Goal: Find specific page/section: Find specific page/section

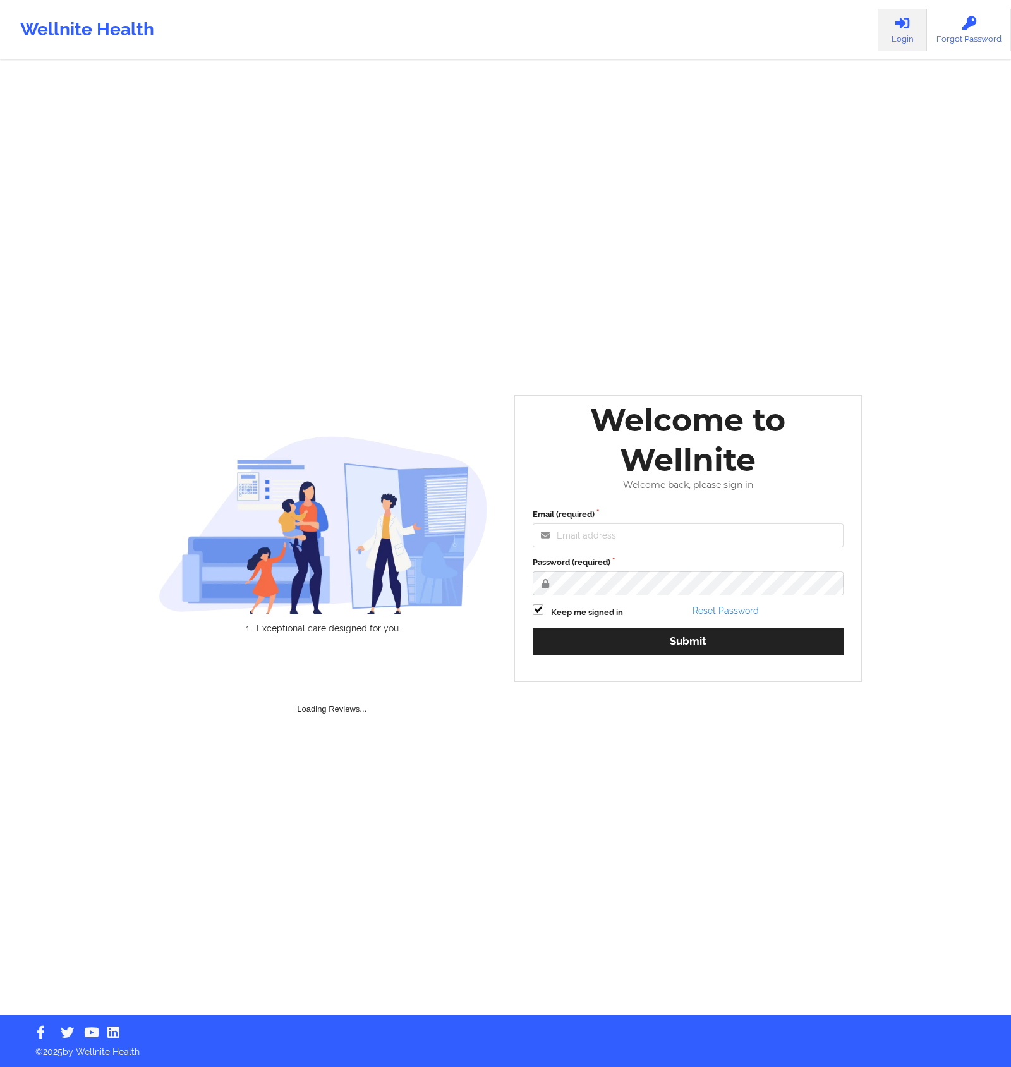
click at [604, 523] on div at bounding box center [688, 535] width 311 height 24
click at [609, 534] on input "Email (required)" at bounding box center [688, 535] width 311 height 24
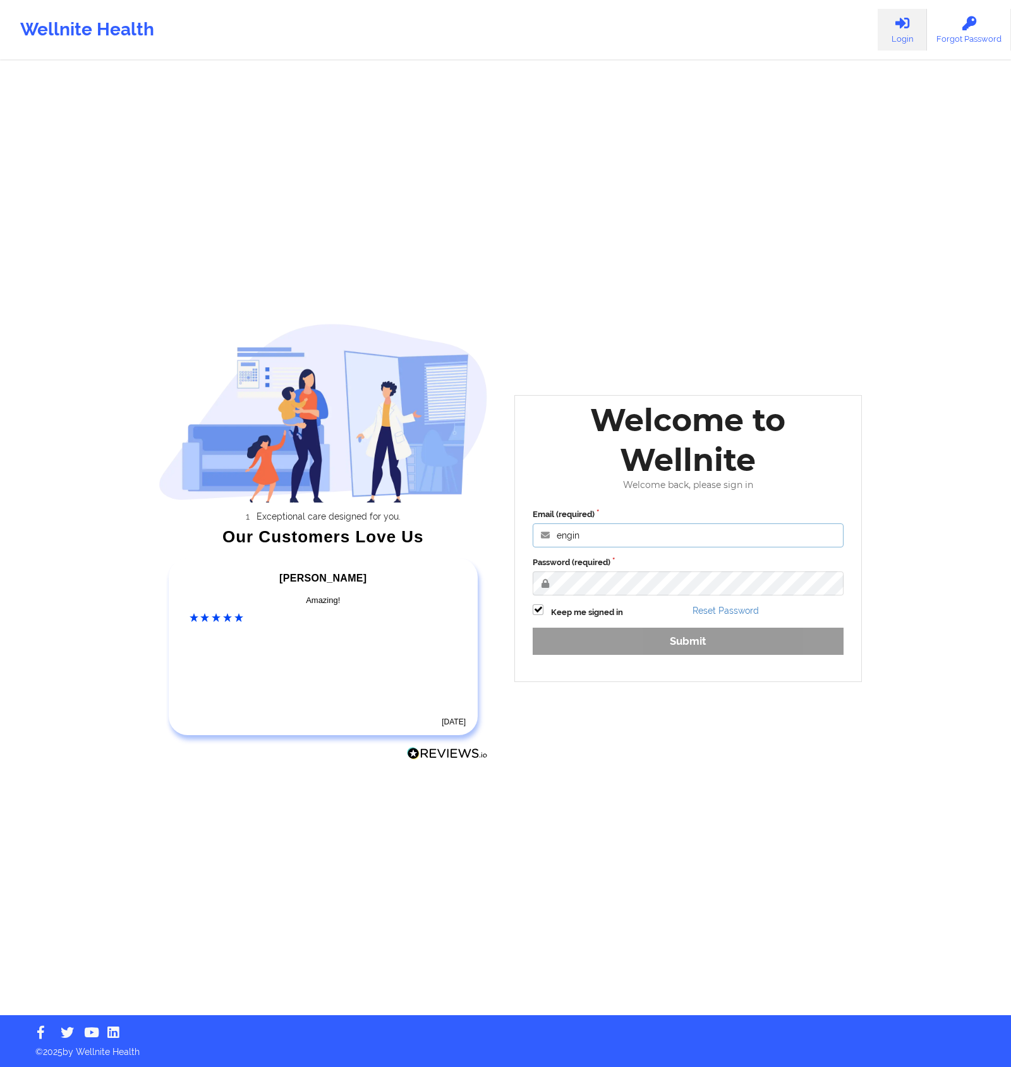
type input "[EMAIL_ADDRESS][DOMAIN_NAME]"
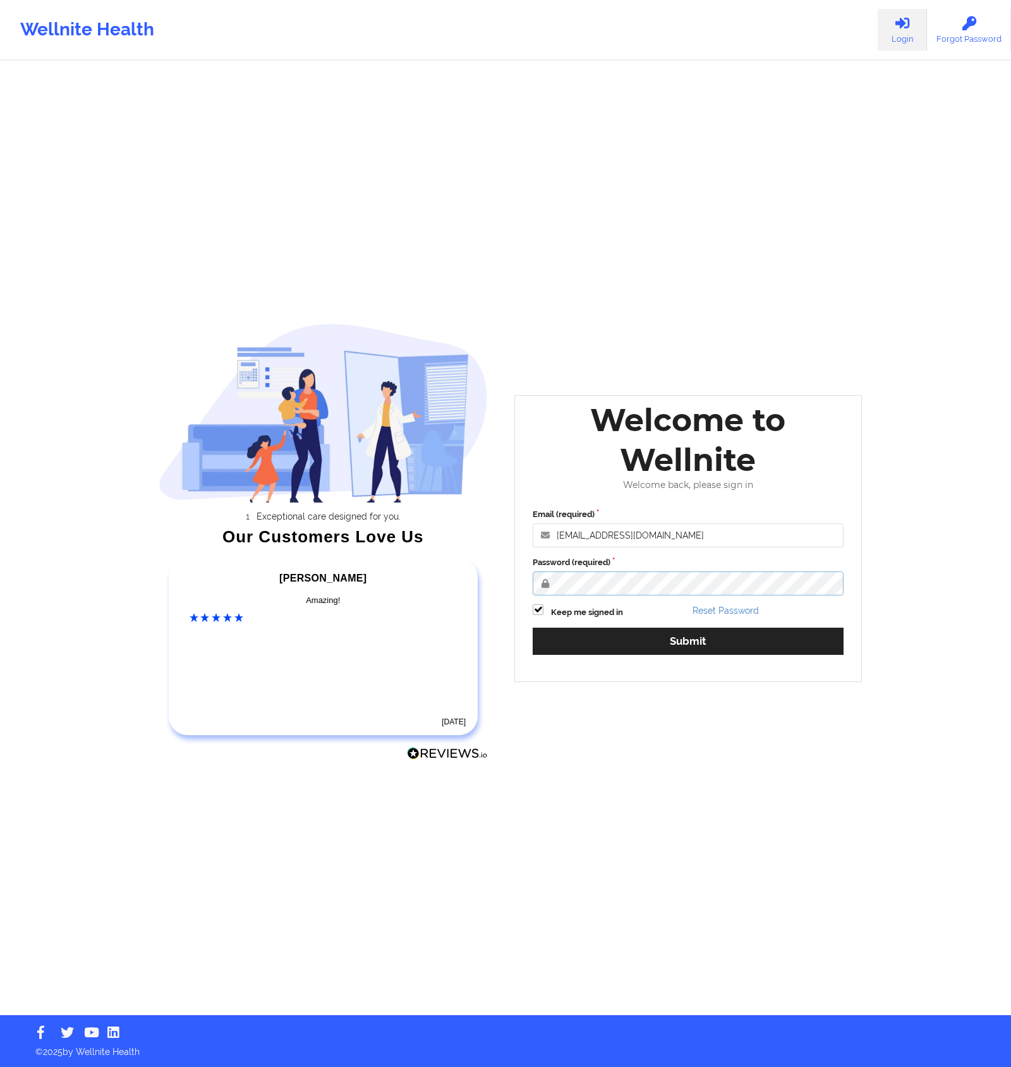
click at [533, 628] on button "Submit" at bounding box center [688, 641] width 311 height 27
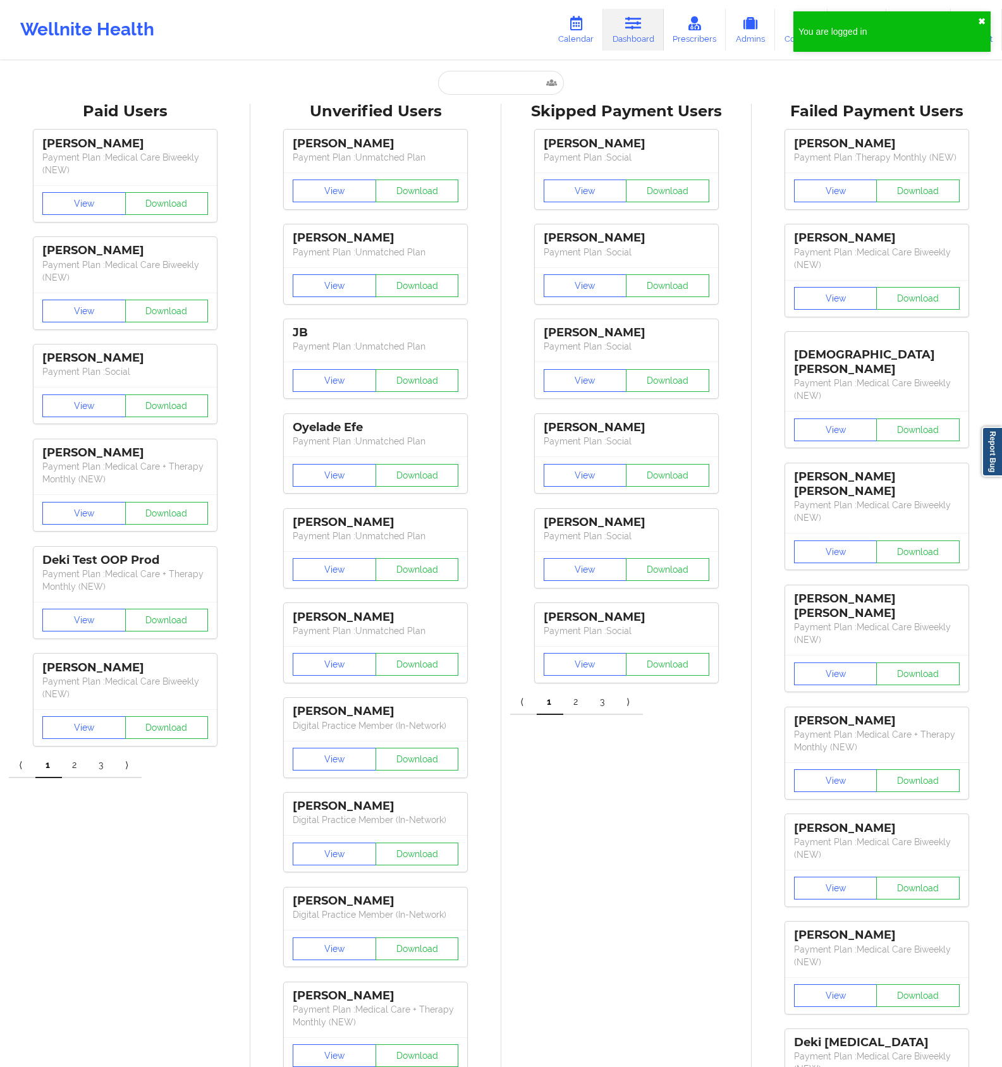
click at [984, 18] on button "✖︎" at bounding box center [982, 21] width 8 height 10
click at [583, 44] on link "Calendar" at bounding box center [576, 30] width 54 height 42
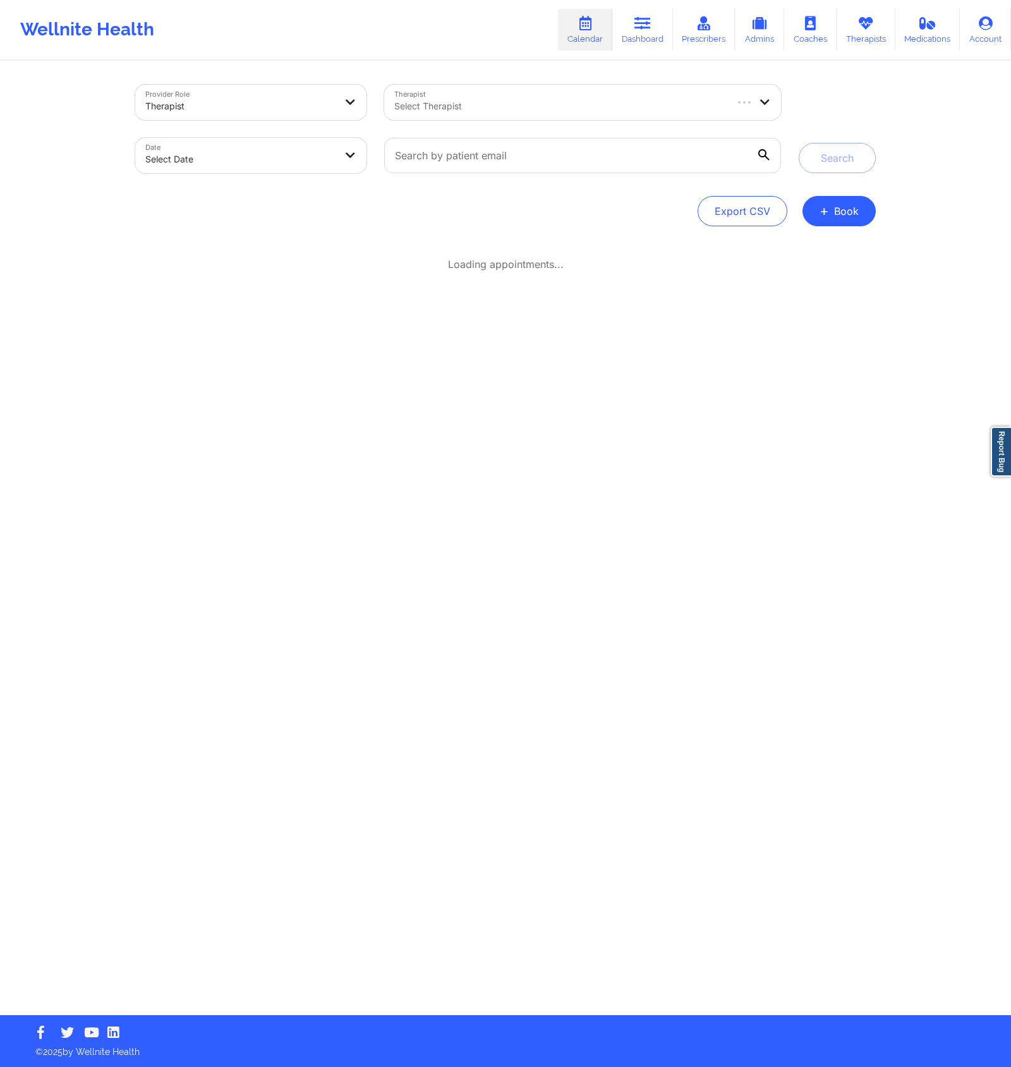
click at [268, 161] on body "Wellnite Health Calendar Dashboard Prescribers Admins Coaches Therapists Medica…" at bounding box center [505, 533] width 1011 height 1067
select select "2025-8"
select select "2025-9"
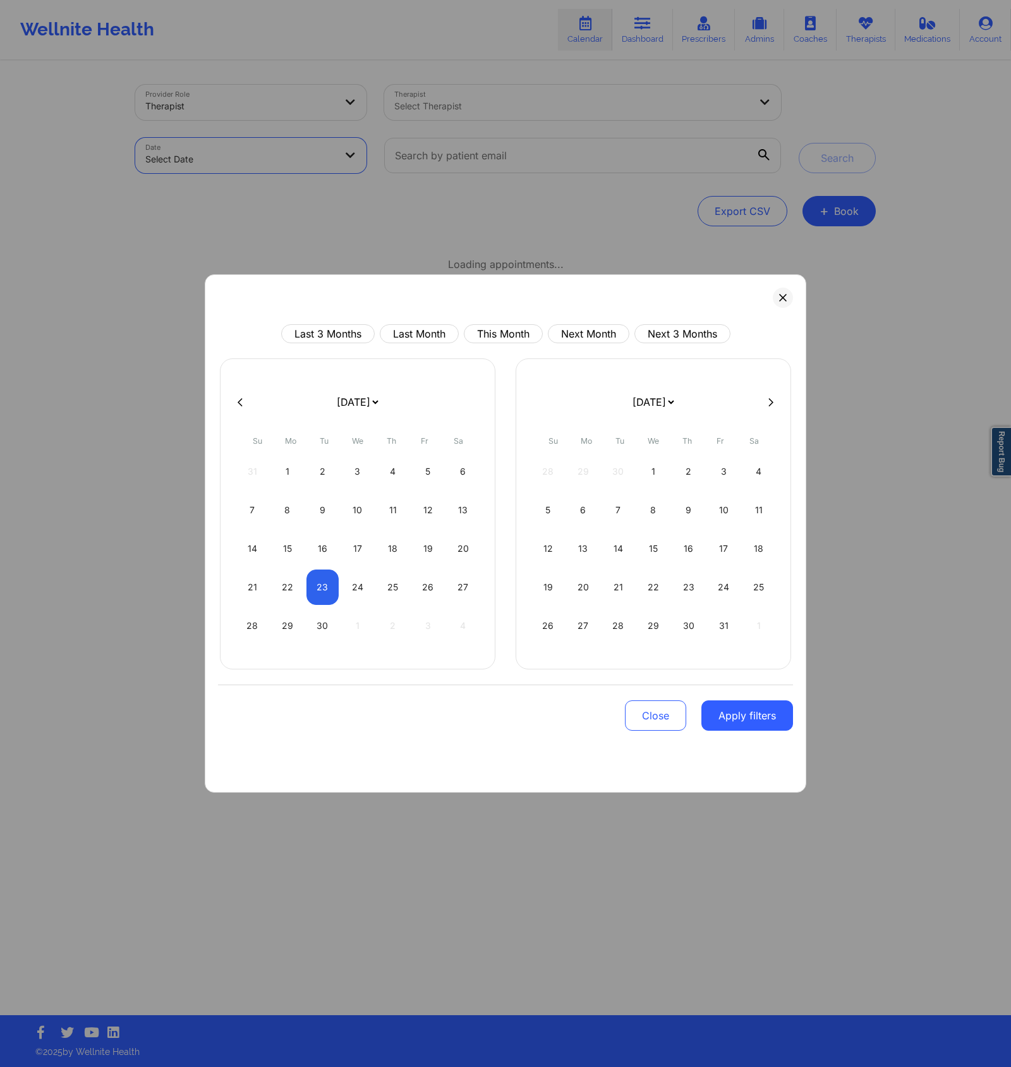
select select "2025-8"
select select "2025-9"
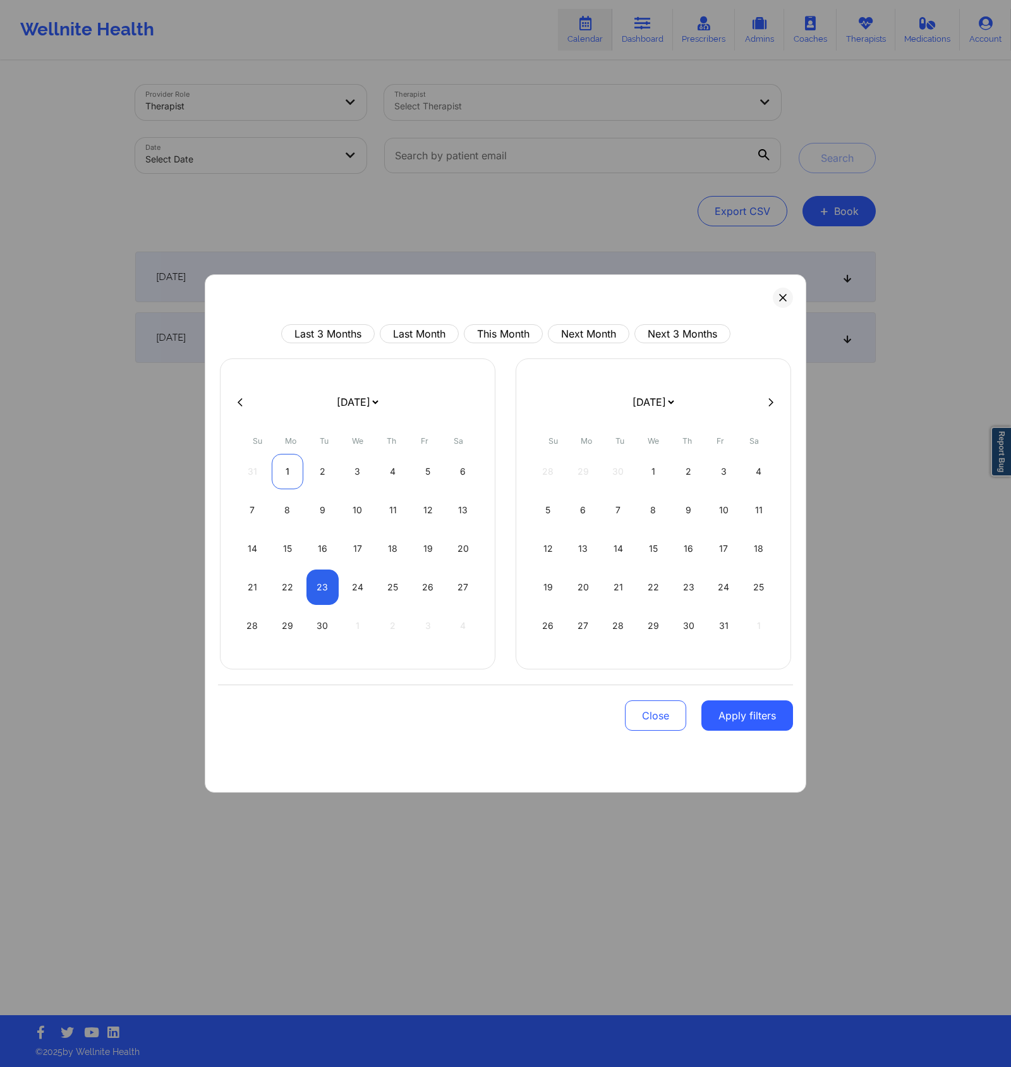
click at [291, 468] on div "1" at bounding box center [288, 471] width 32 height 35
select select "2025-8"
select select "2025-9"
select select "2025-8"
select select "2025-9"
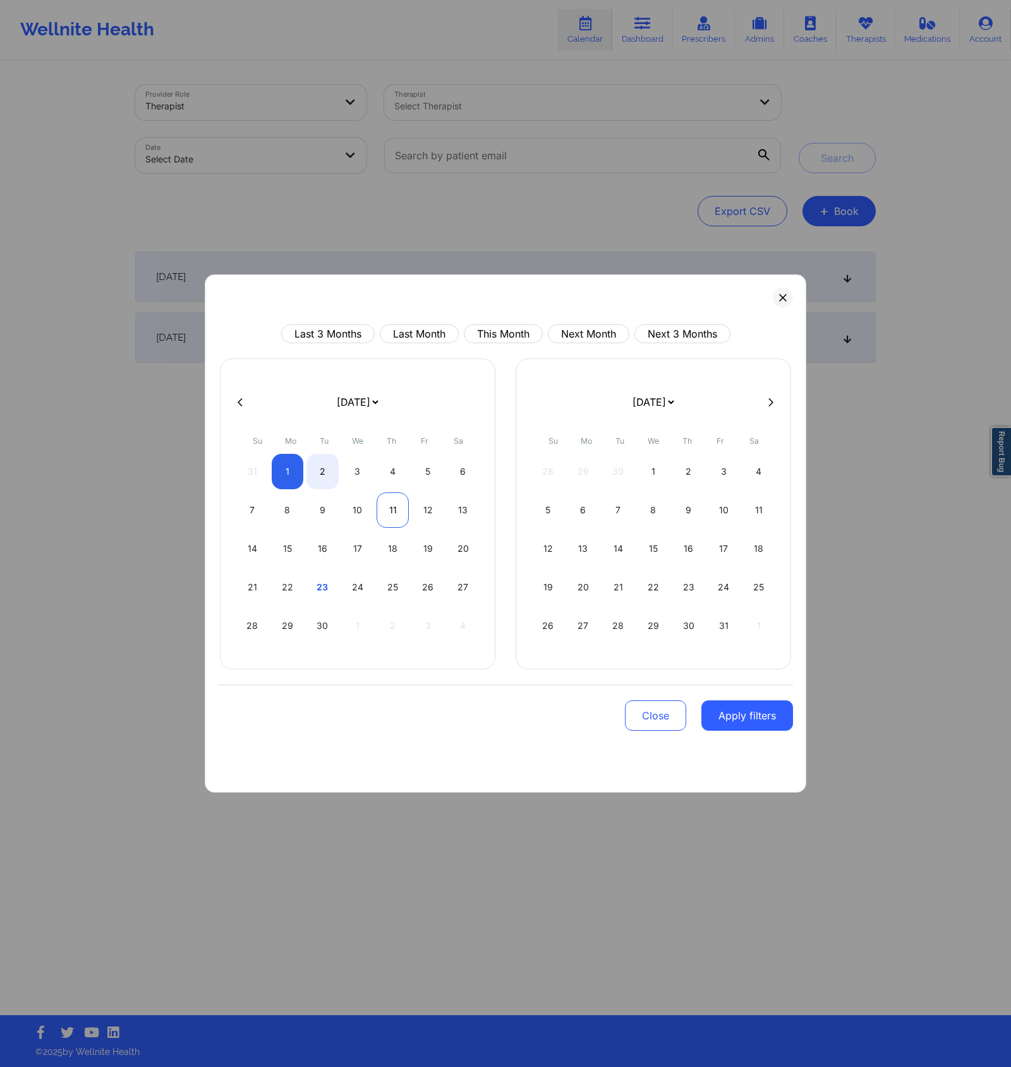
select select "2025-8"
select select "2025-9"
select select "2025-8"
select select "2025-9"
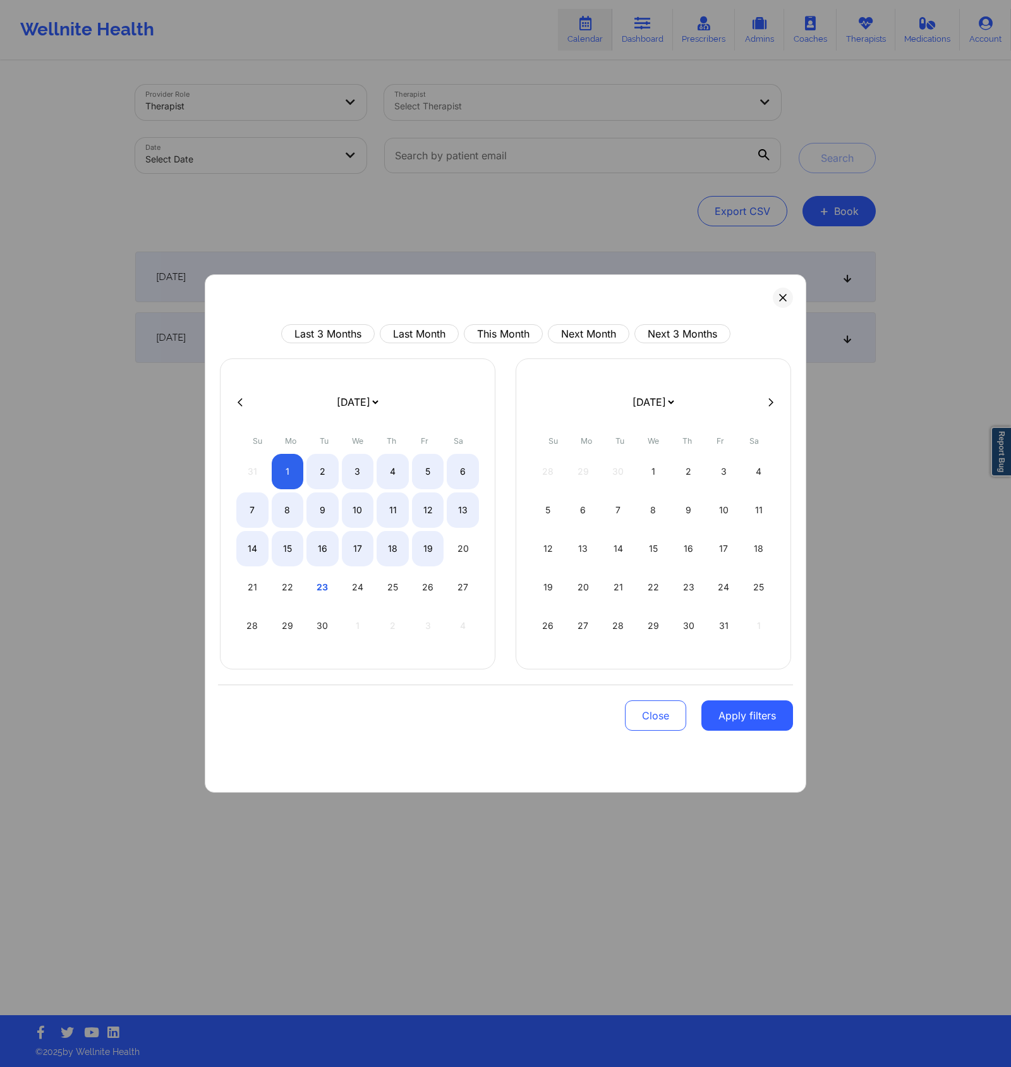
select select "2025-8"
select select "2025-9"
select select "2025-8"
select select "2025-9"
select select "2025-8"
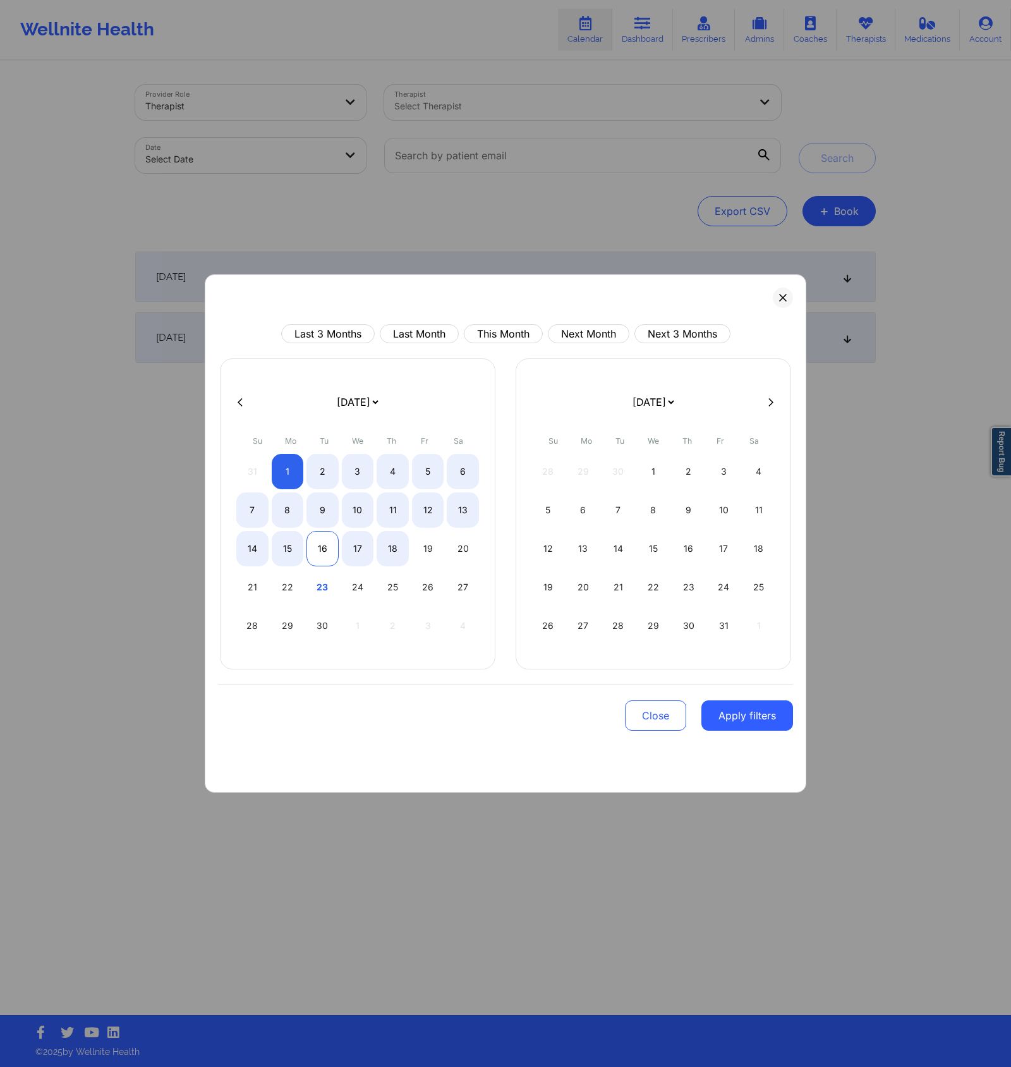
select select "2025-9"
select select "2025-8"
select select "2025-9"
click at [297, 544] on div "15" at bounding box center [288, 548] width 32 height 35
select select "2025-8"
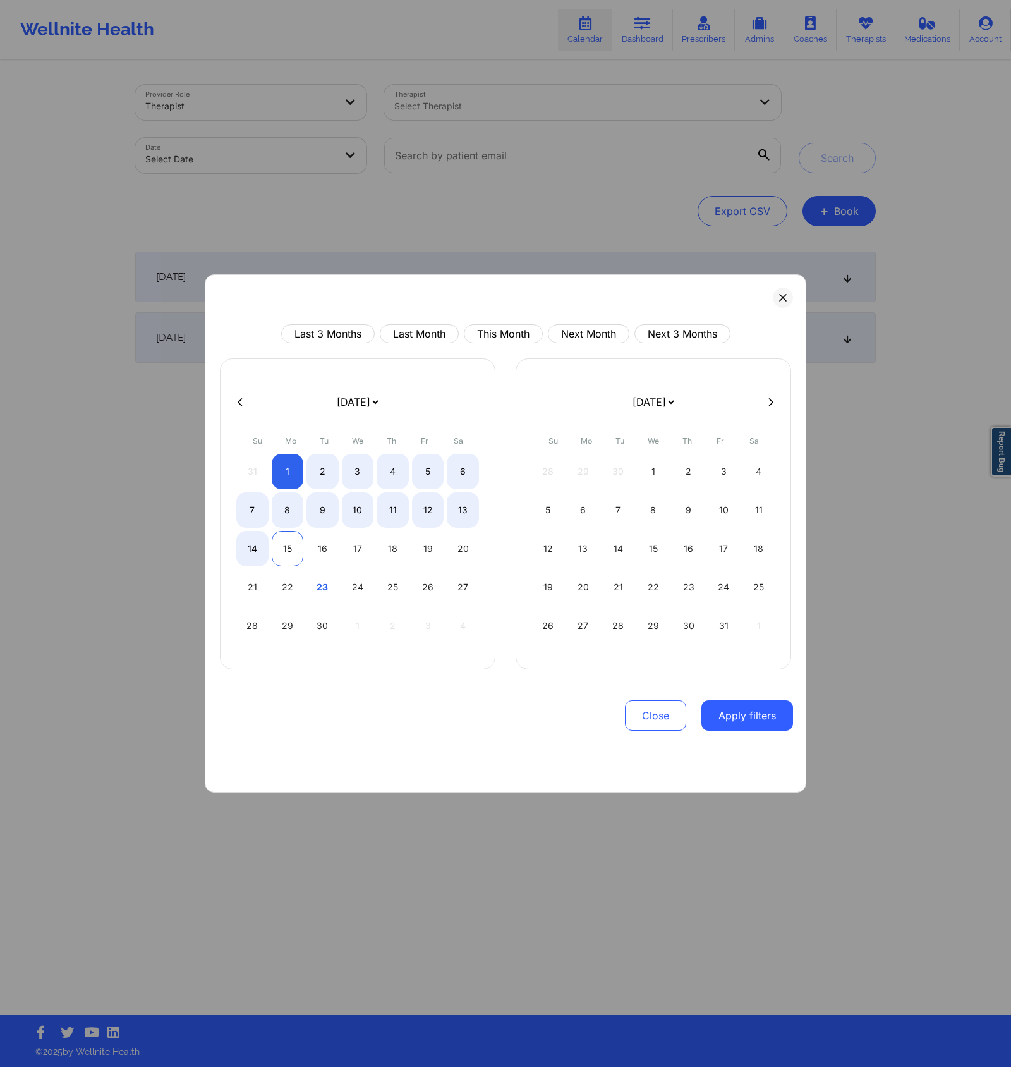
select select "2025-9"
click at [725, 710] on button "Apply filters" at bounding box center [748, 715] width 92 height 30
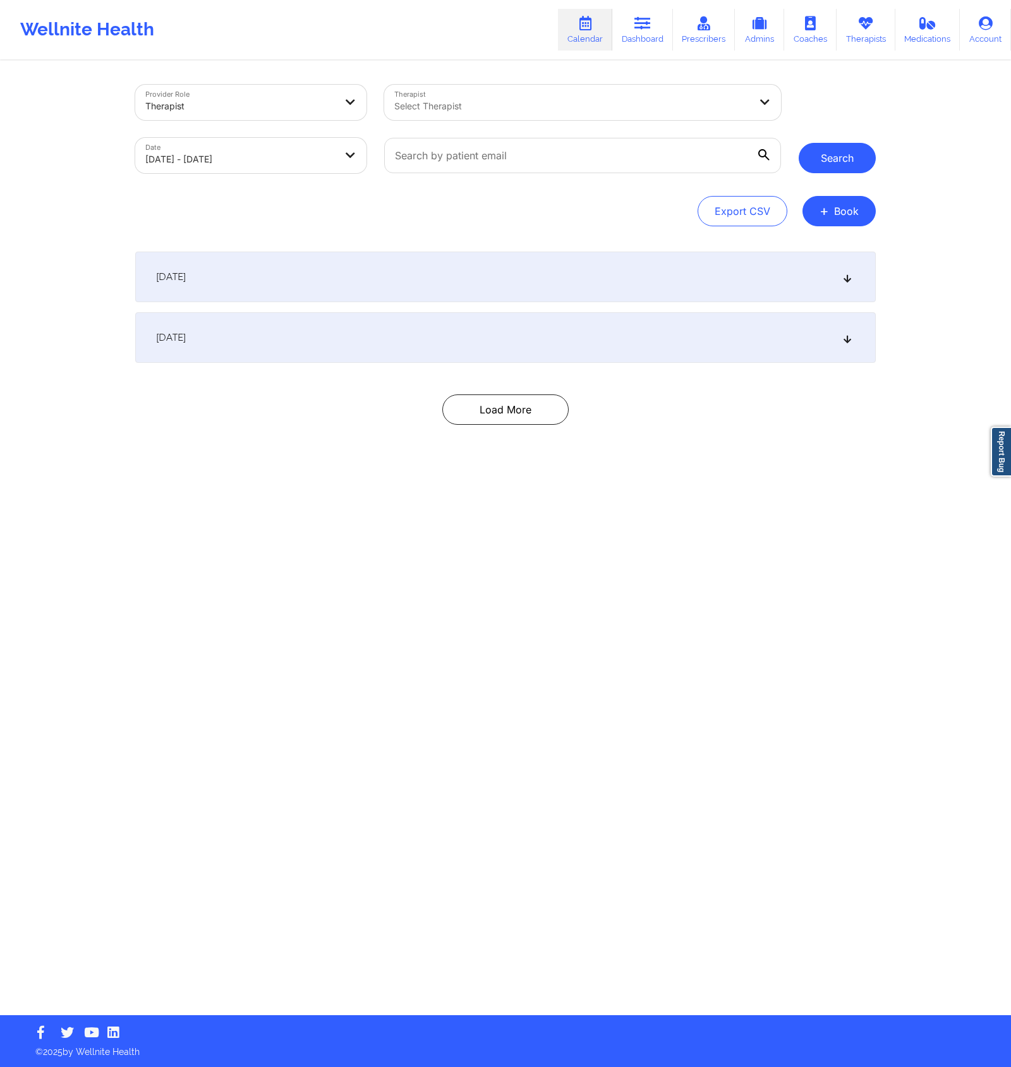
click at [863, 157] on button "Search" at bounding box center [837, 158] width 77 height 30
click at [691, 338] on div "[DATE]" at bounding box center [505, 337] width 741 height 51
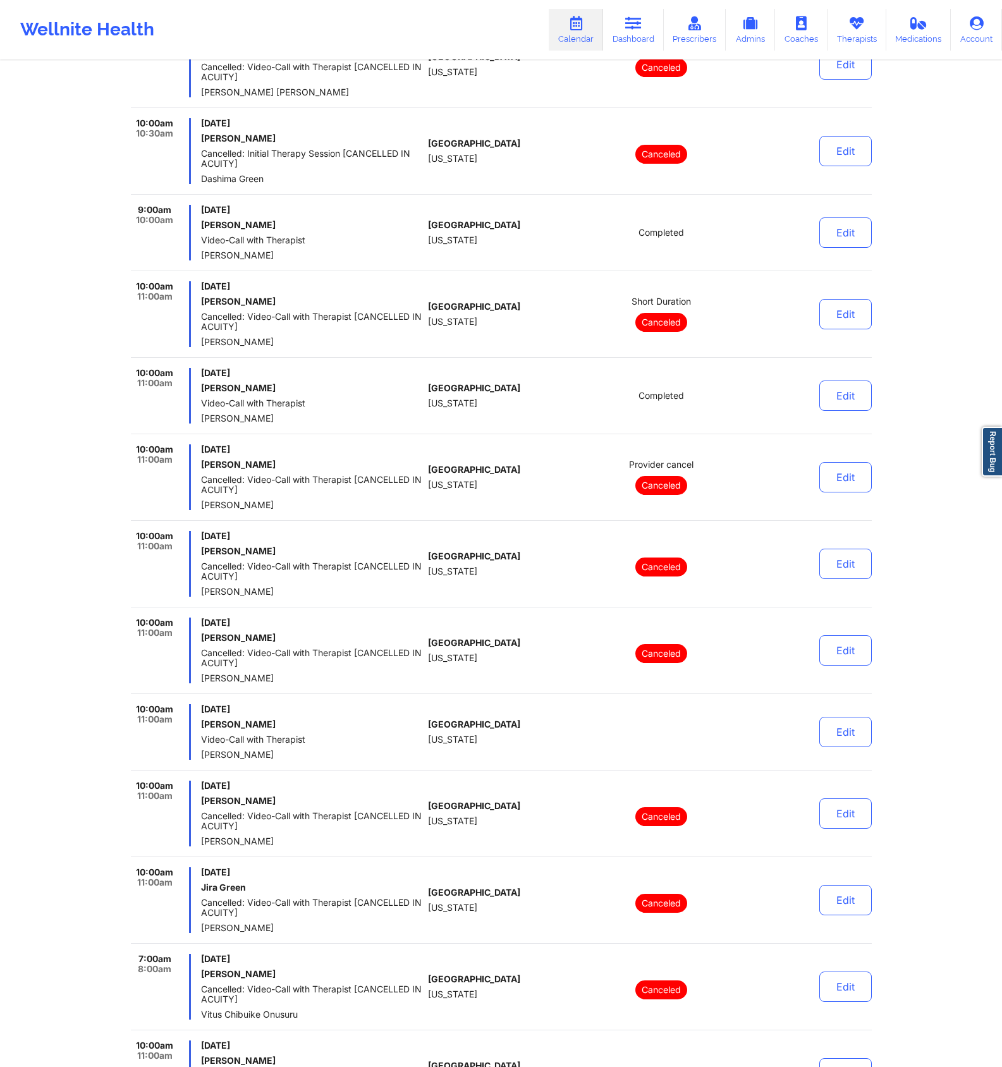
scroll to position [6769, 0]
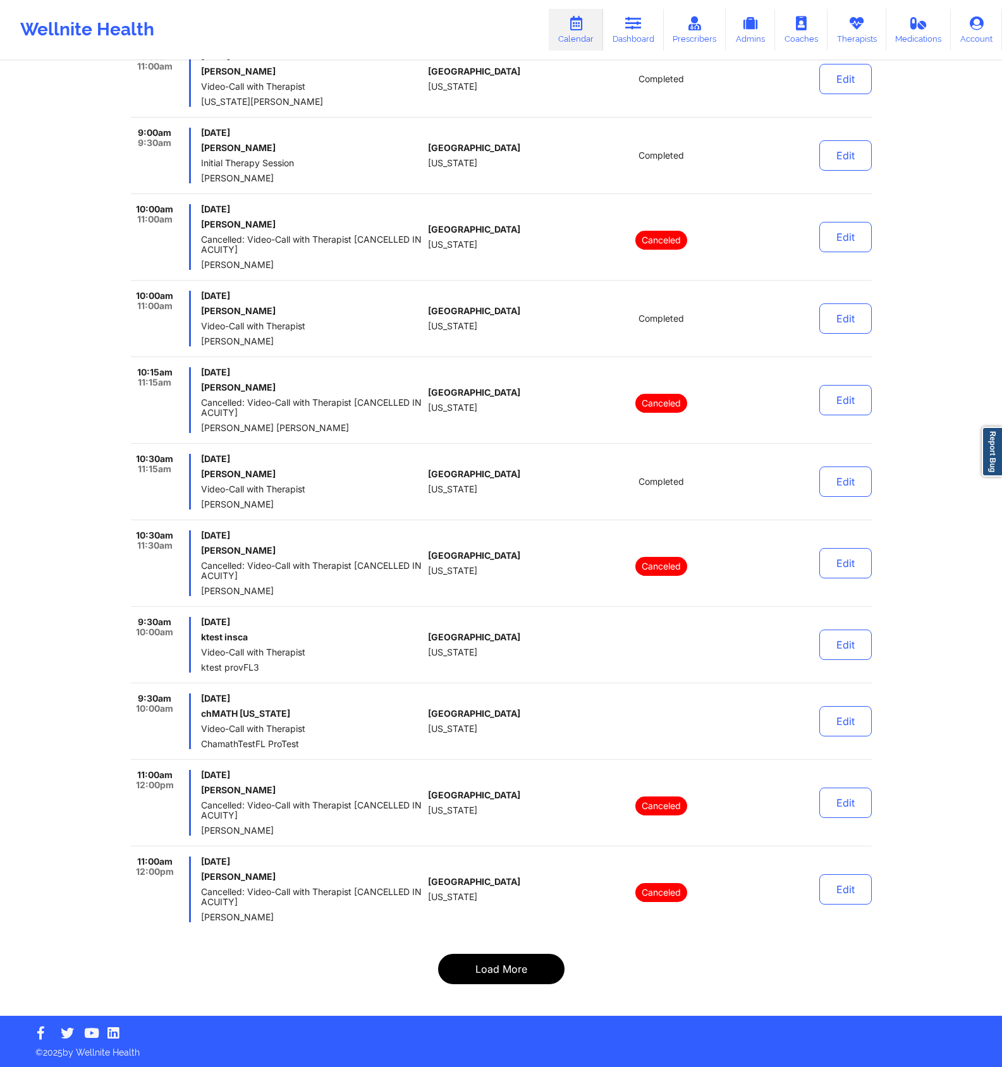
click at [511, 968] on button "Load More" at bounding box center [501, 969] width 126 height 30
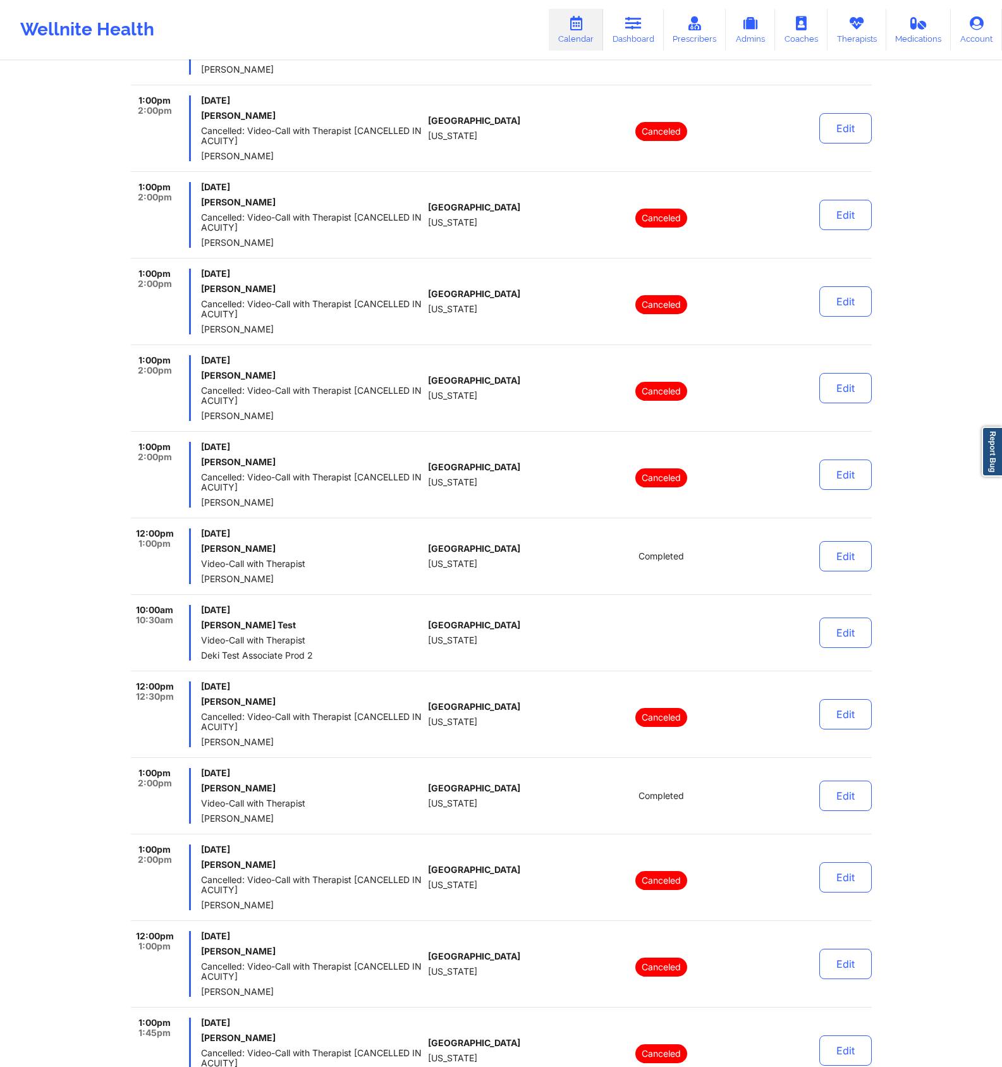
scroll to position [7817, 0]
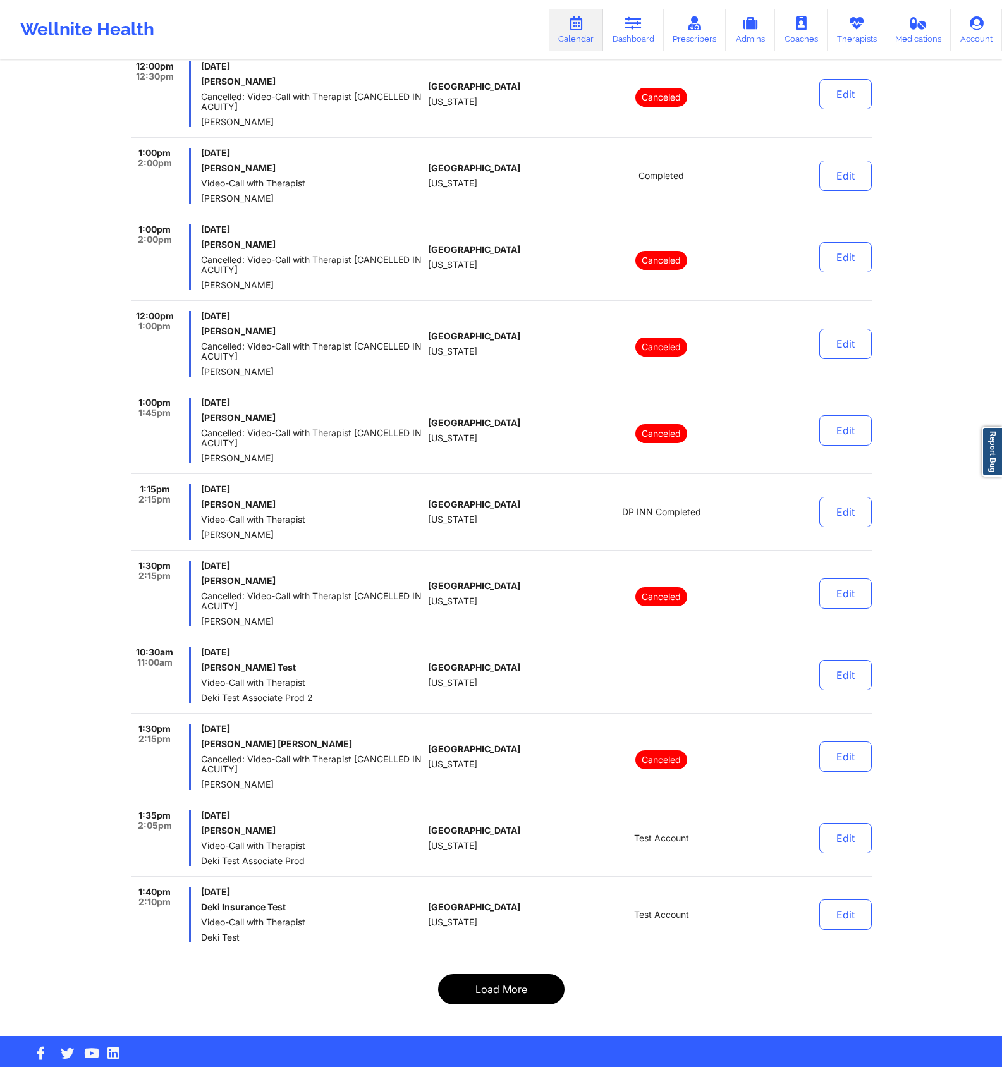
click at [511, 976] on button "Load More" at bounding box center [501, 989] width 126 height 30
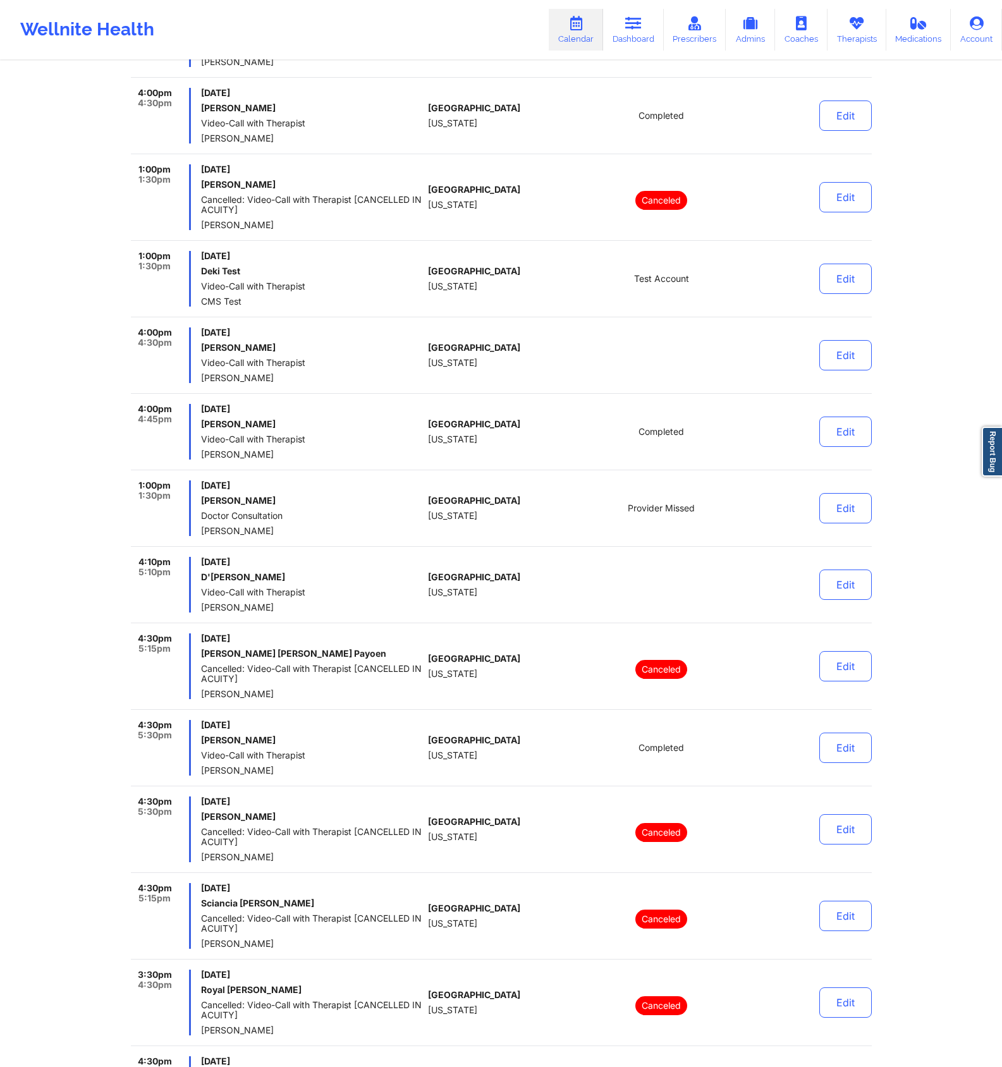
scroll to position [7837, 0]
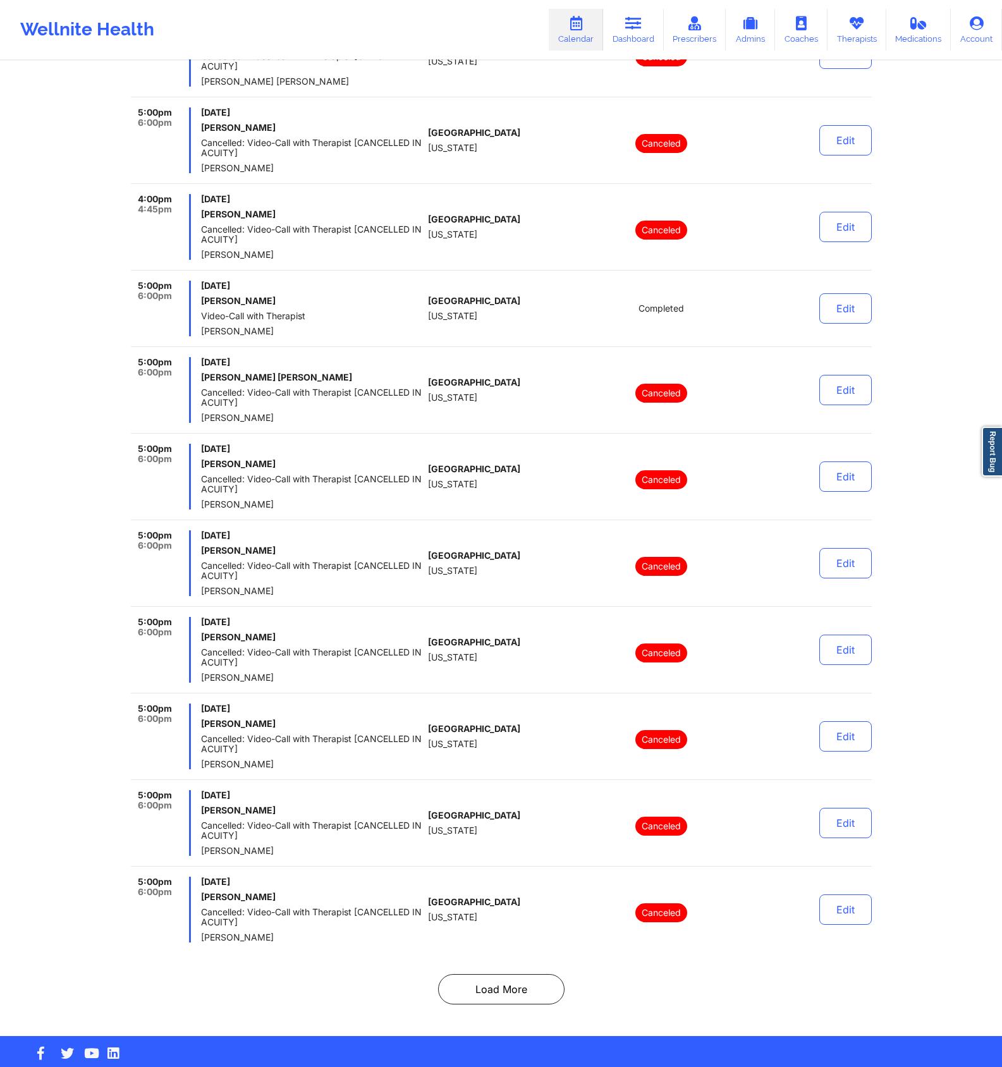
click at [490, 977] on button "Load More" at bounding box center [501, 989] width 126 height 30
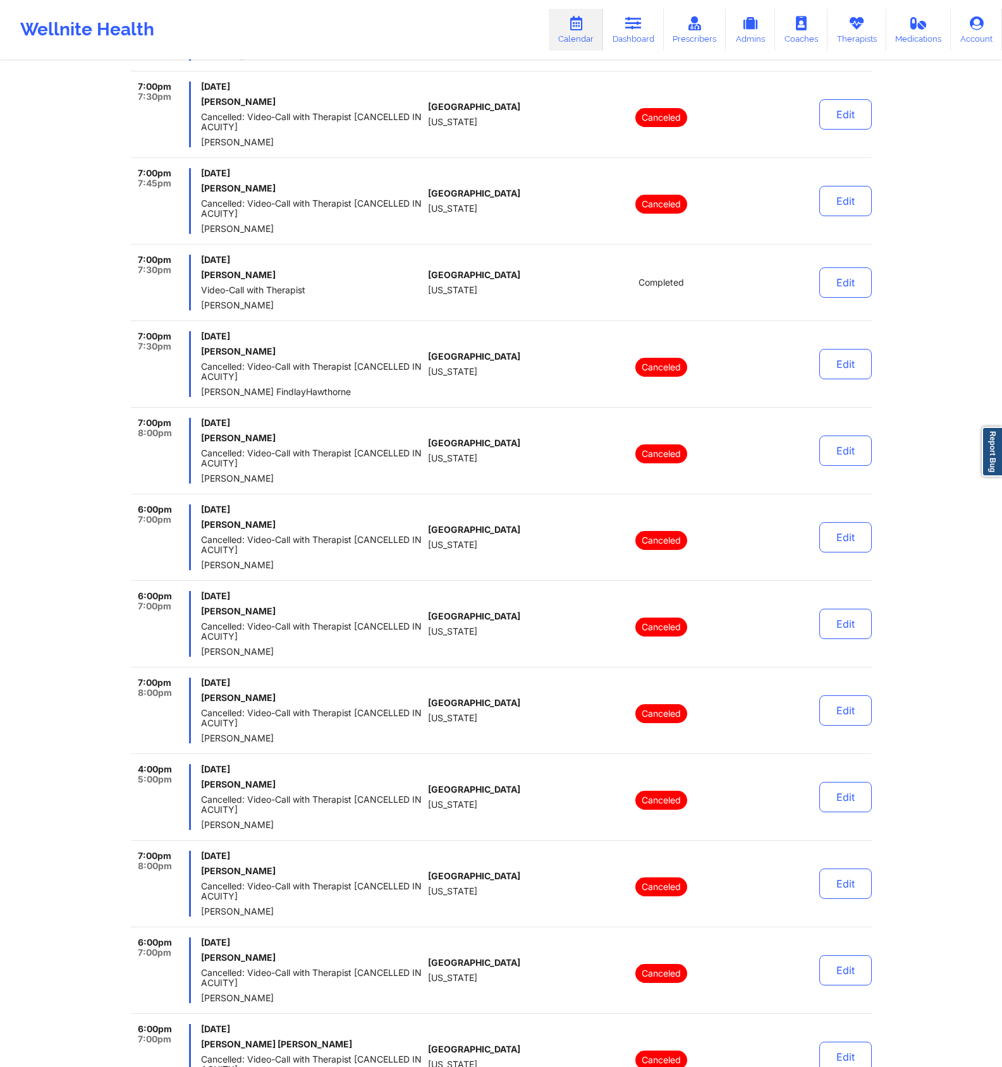
scroll to position [7949, 0]
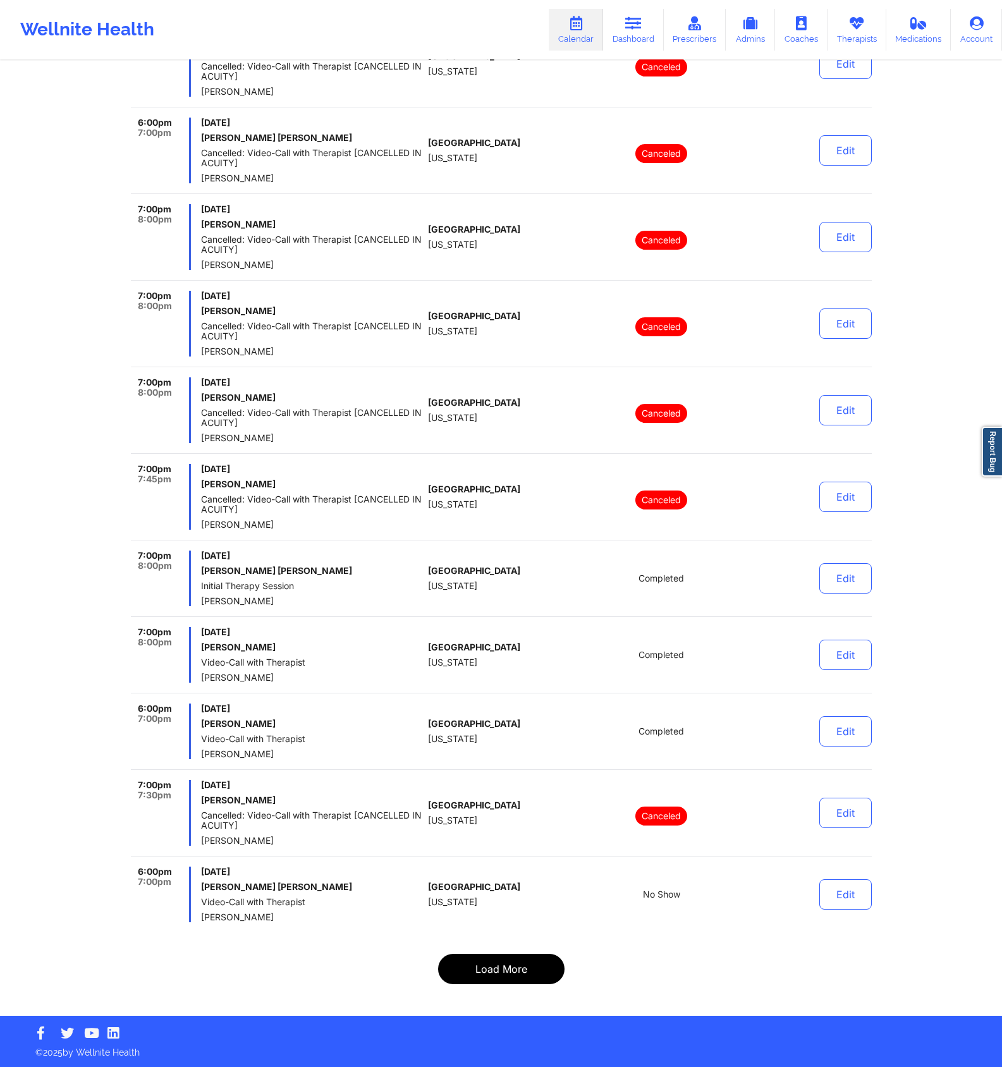
click at [497, 963] on button "Load More" at bounding box center [501, 969] width 126 height 30
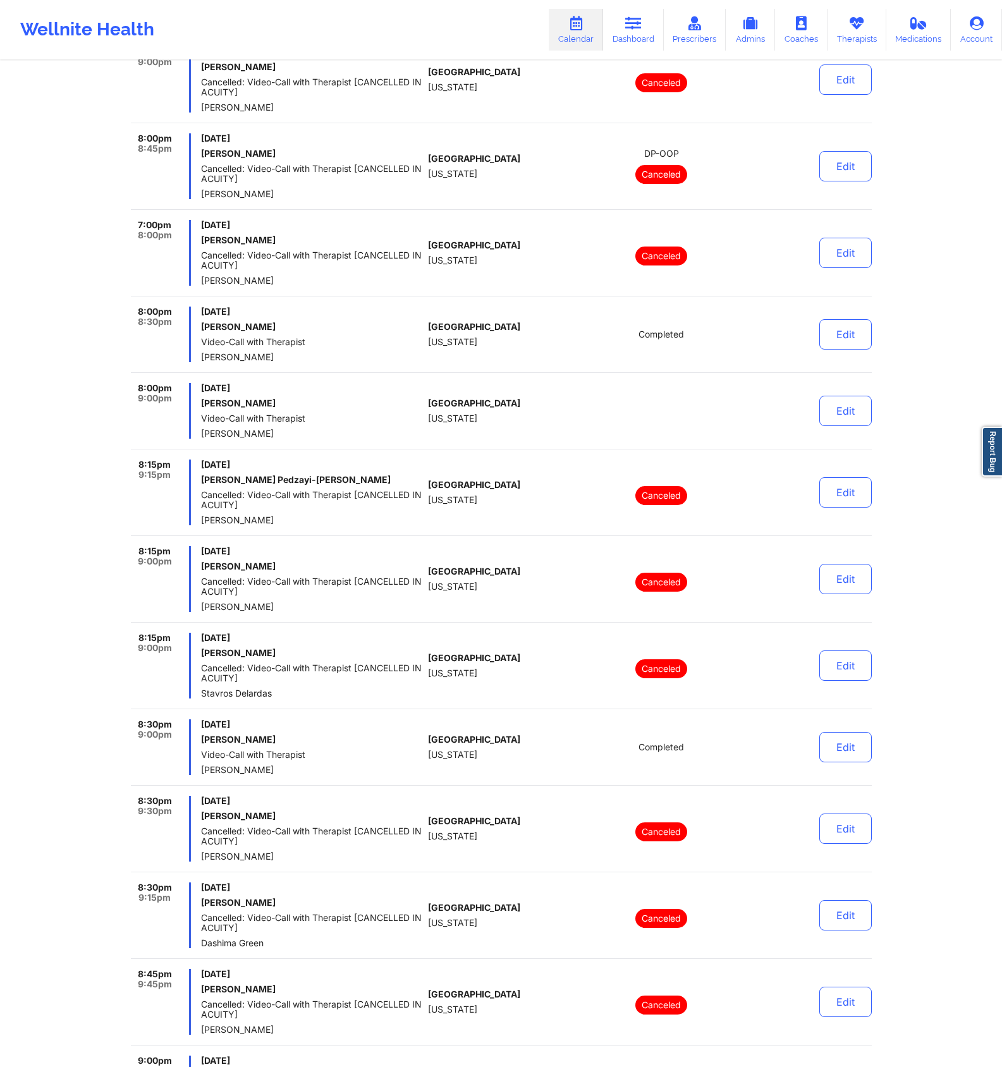
scroll to position [4928, 0]
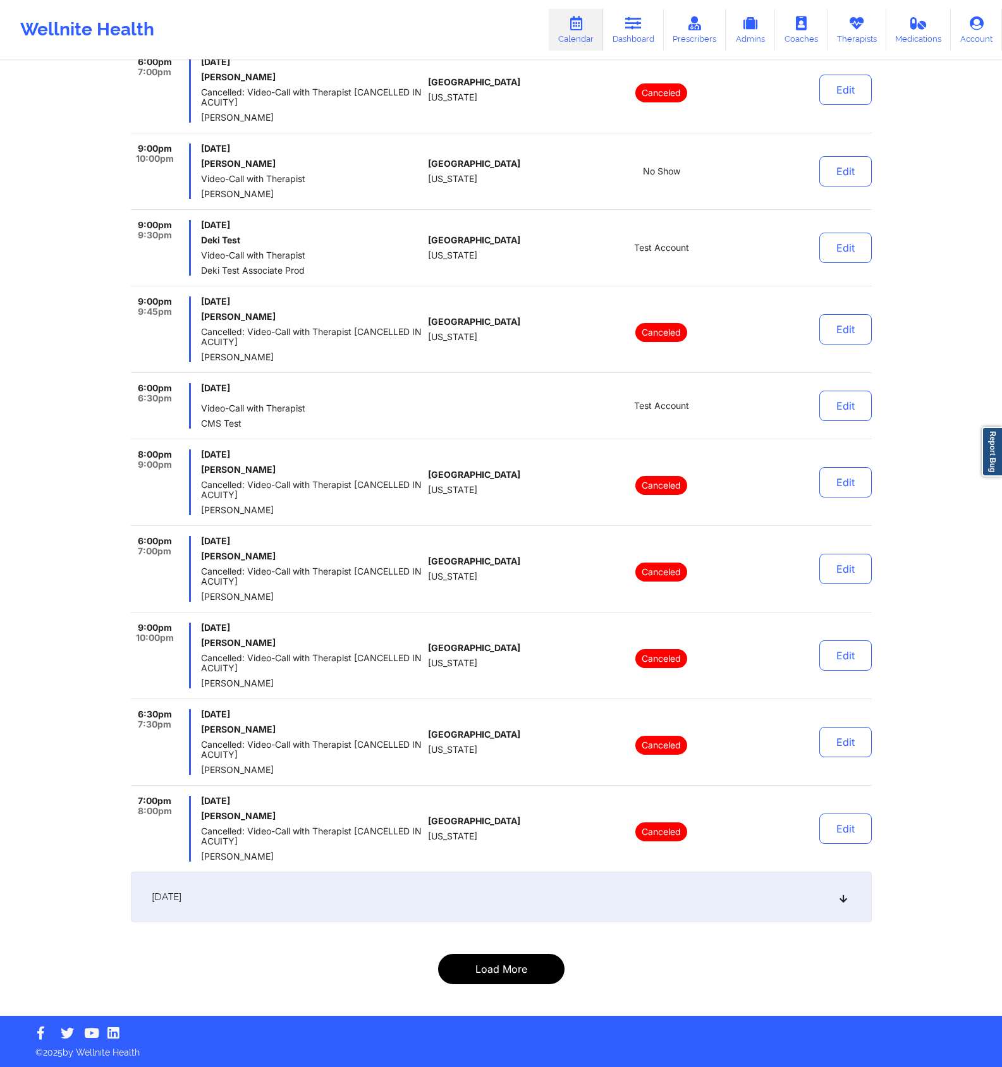
click at [516, 972] on button "Load More" at bounding box center [501, 969] width 126 height 30
click at [520, 963] on button "Load More" at bounding box center [501, 969] width 126 height 30
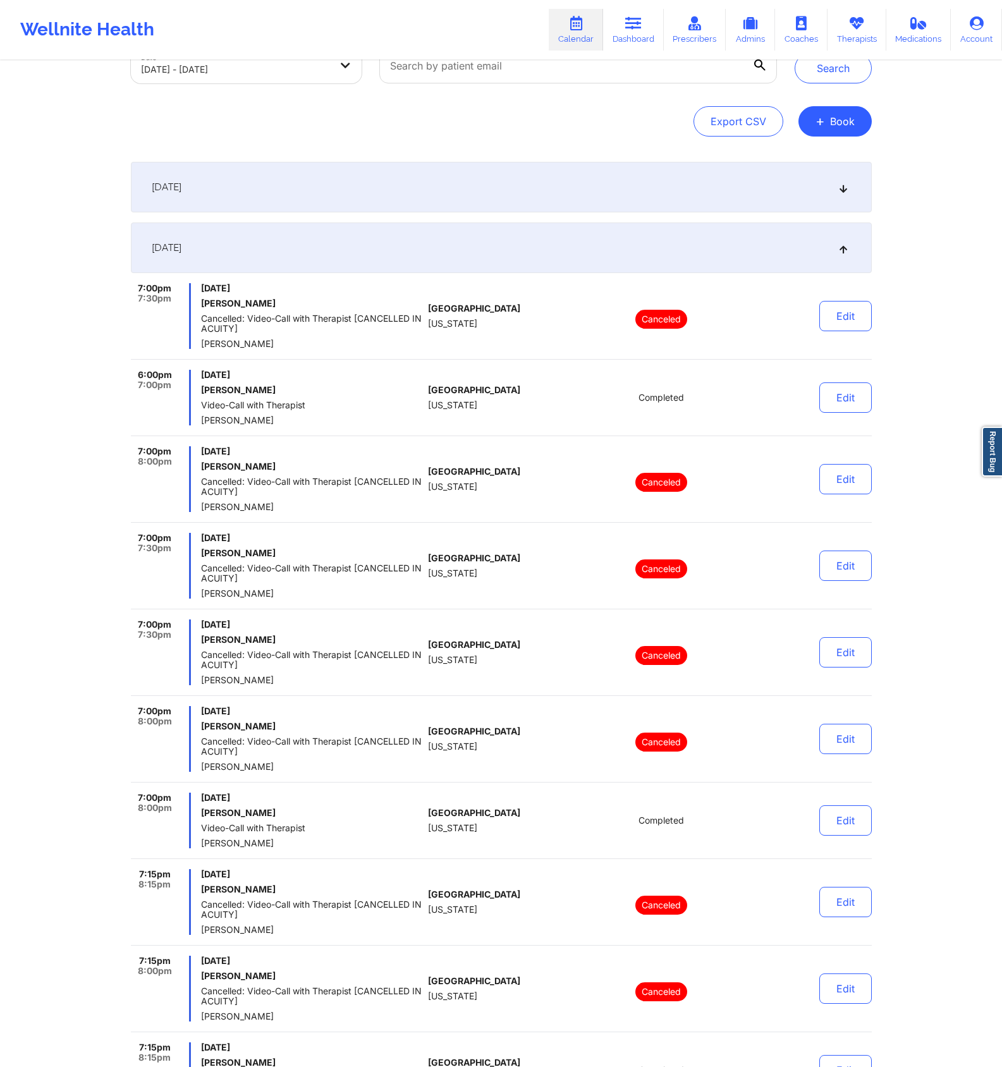
scroll to position [0, 0]
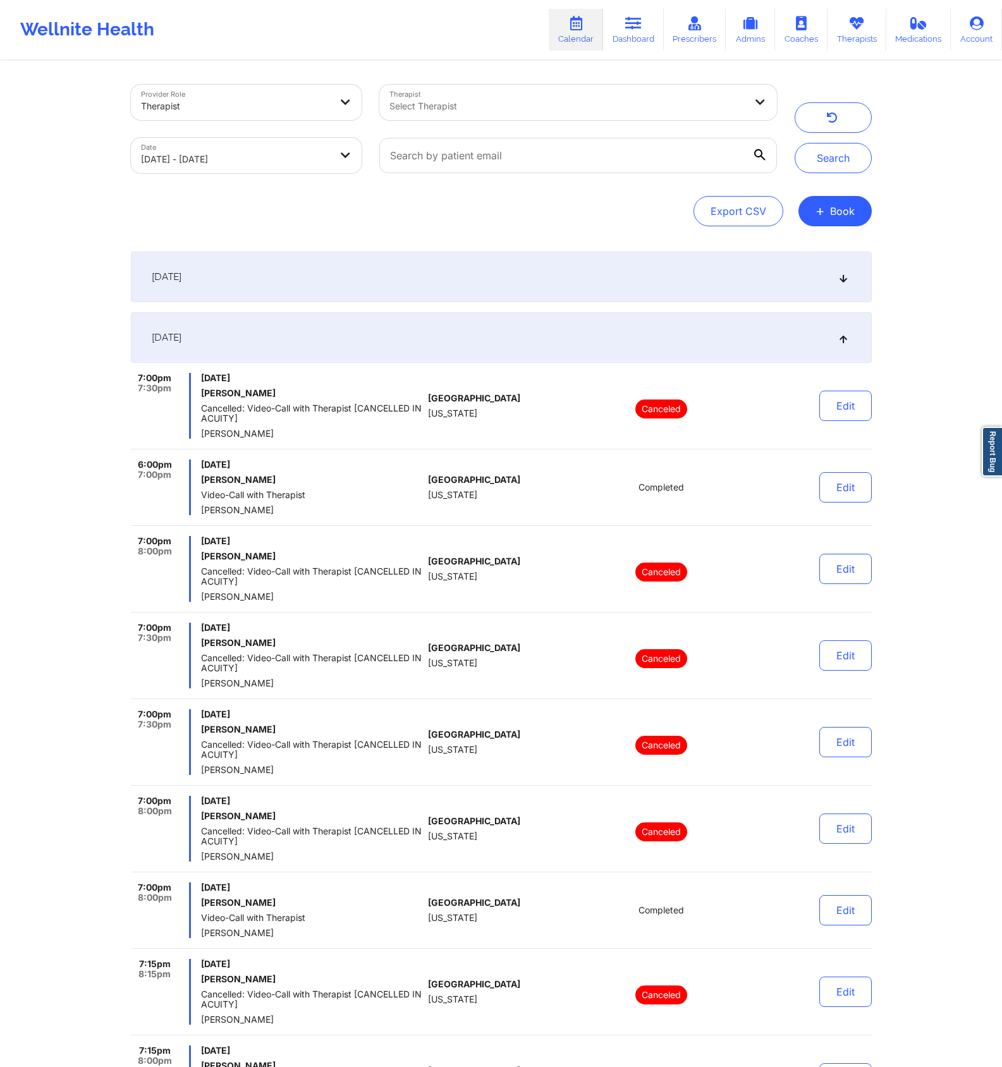
click at [788, 348] on div "[DATE]" at bounding box center [501, 337] width 741 height 51
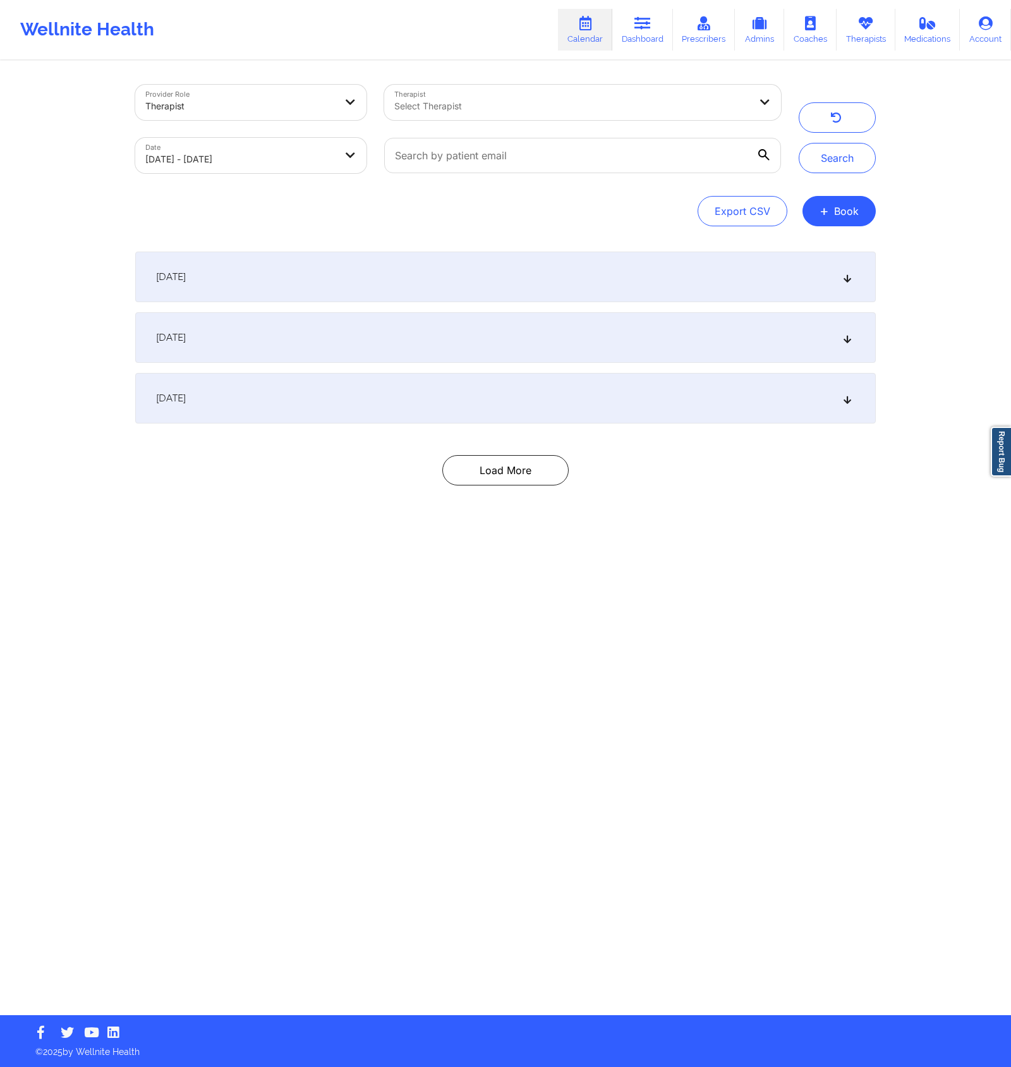
click at [788, 348] on div "[DATE]" at bounding box center [505, 337] width 741 height 51
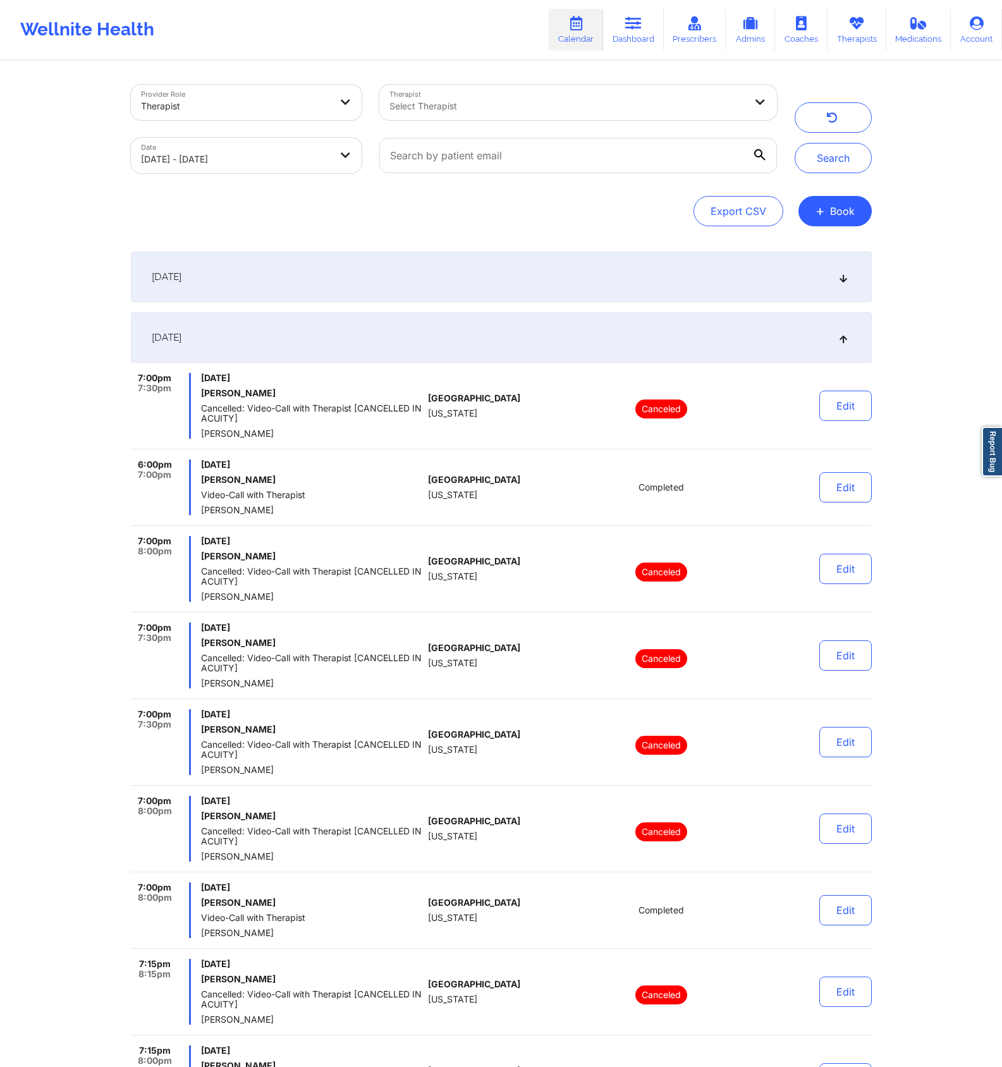
click at [788, 348] on div "[DATE]" at bounding box center [501, 337] width 741 height 51
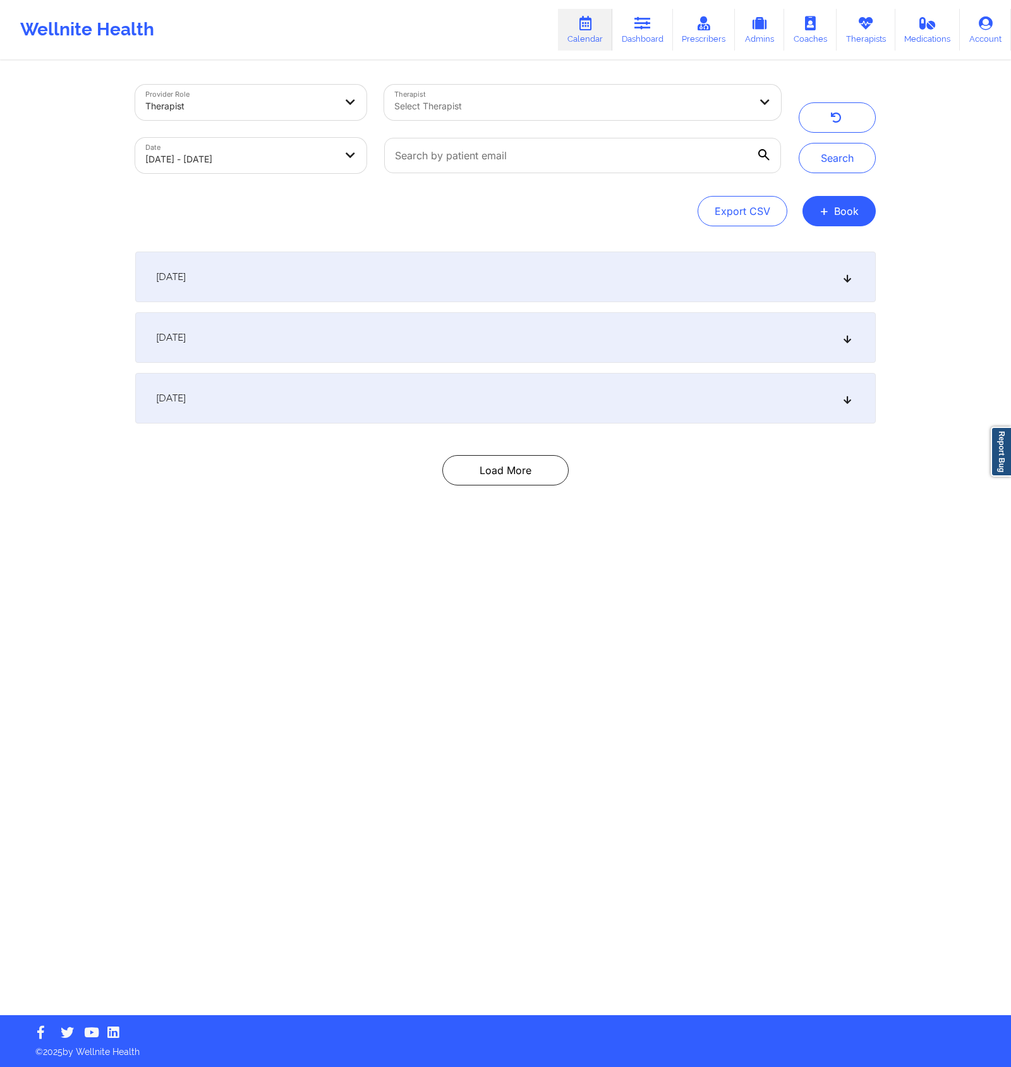
click at [775, 388] on div "[DATE]" at bounding box center [505, 398] width 741 height 51
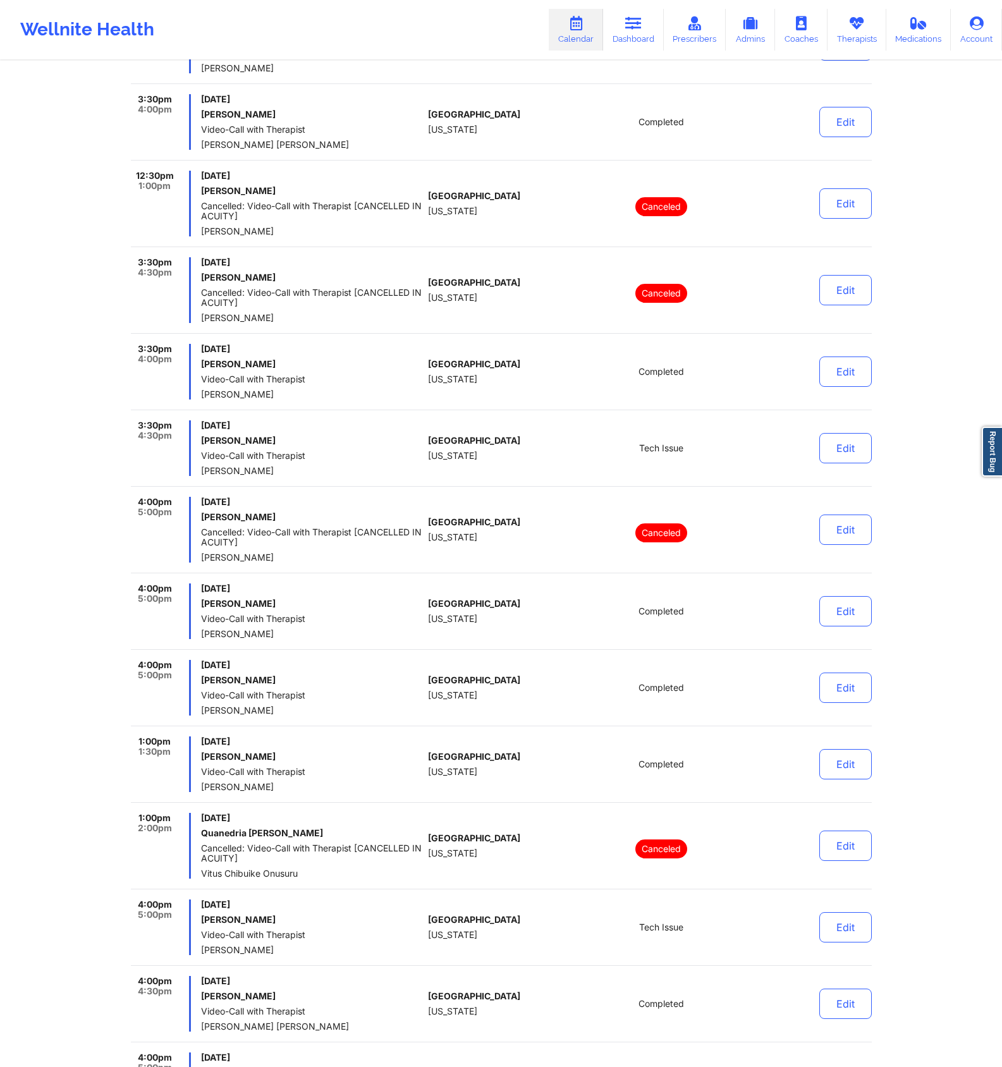
scroll to position [7665, 0]
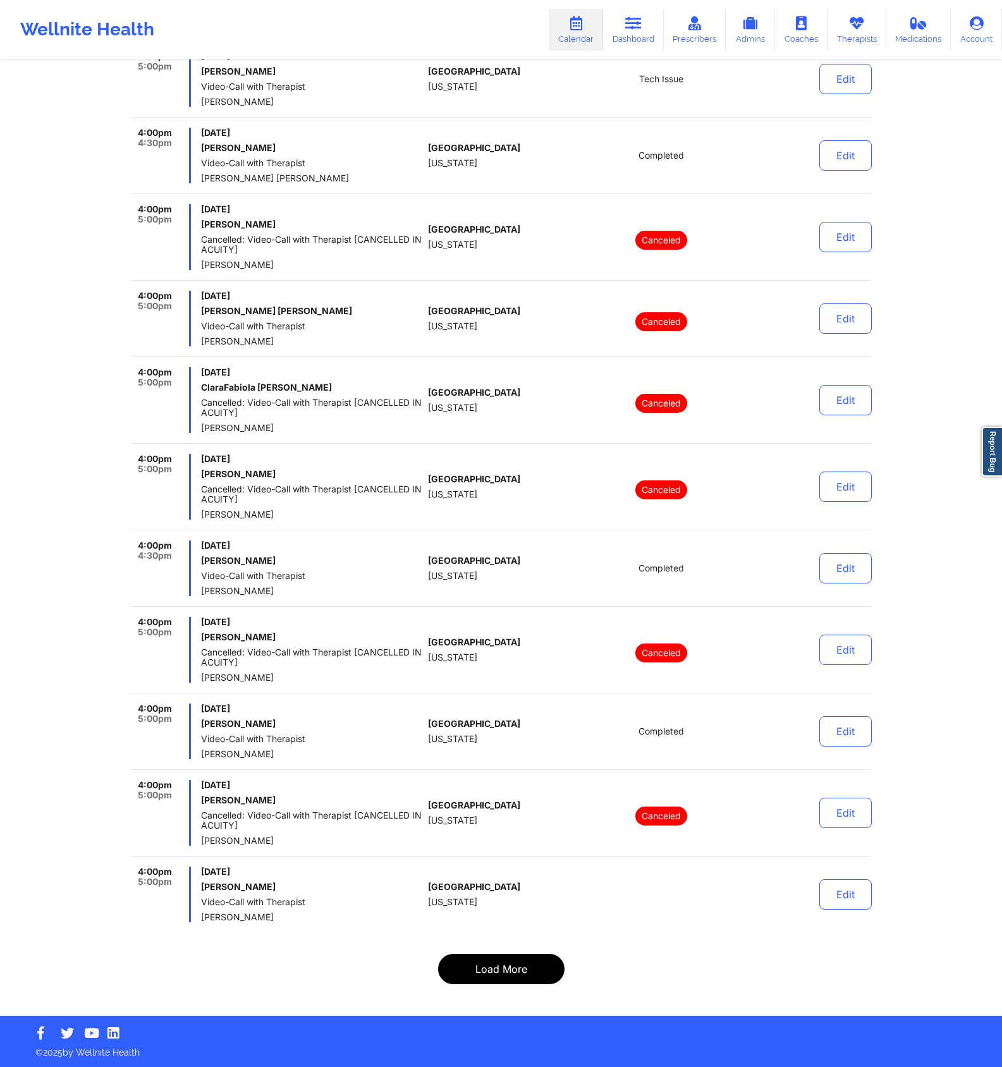
click at [532, 964] on button "Load More" at bounding box center [501, 969] width 126 height 30
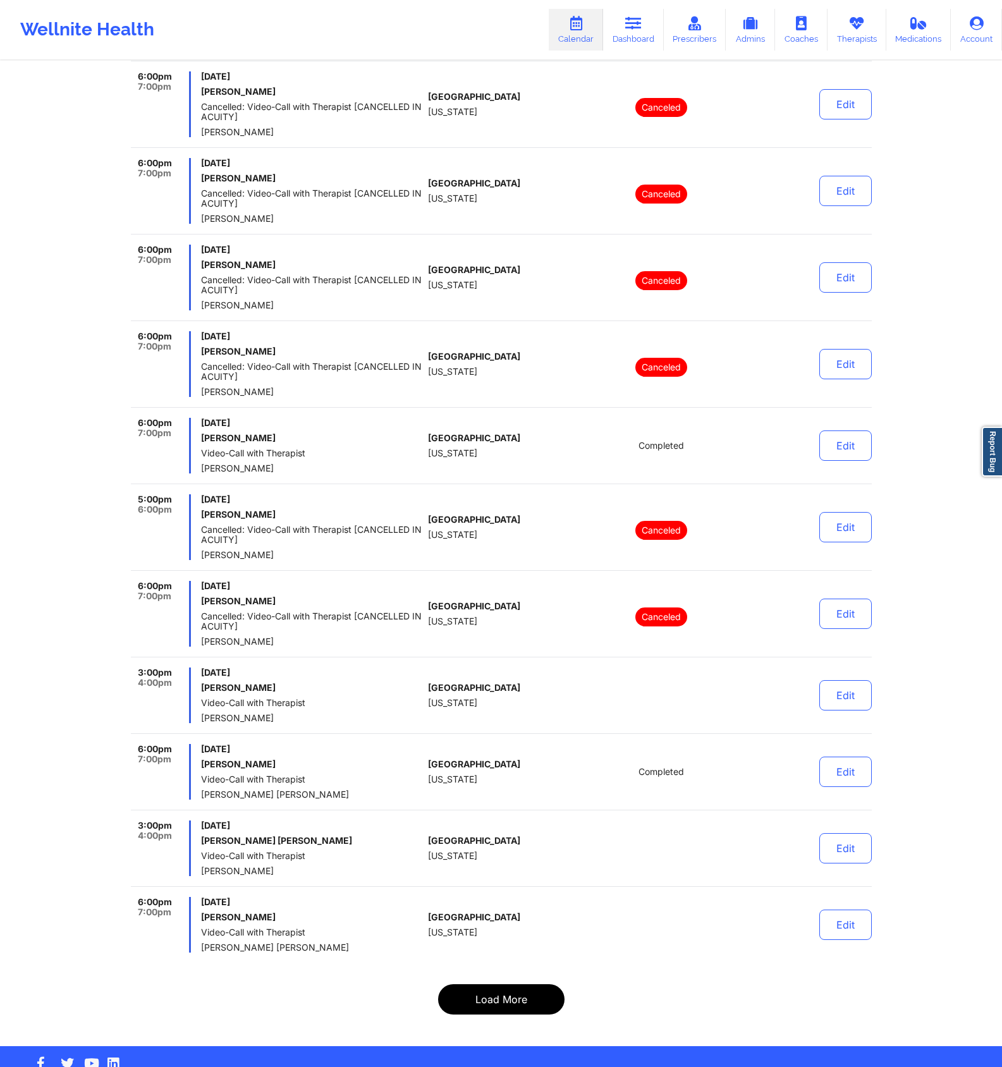
click at [528, 984] on button "Load More" at bounding box center [501, 999] width 126 height 30
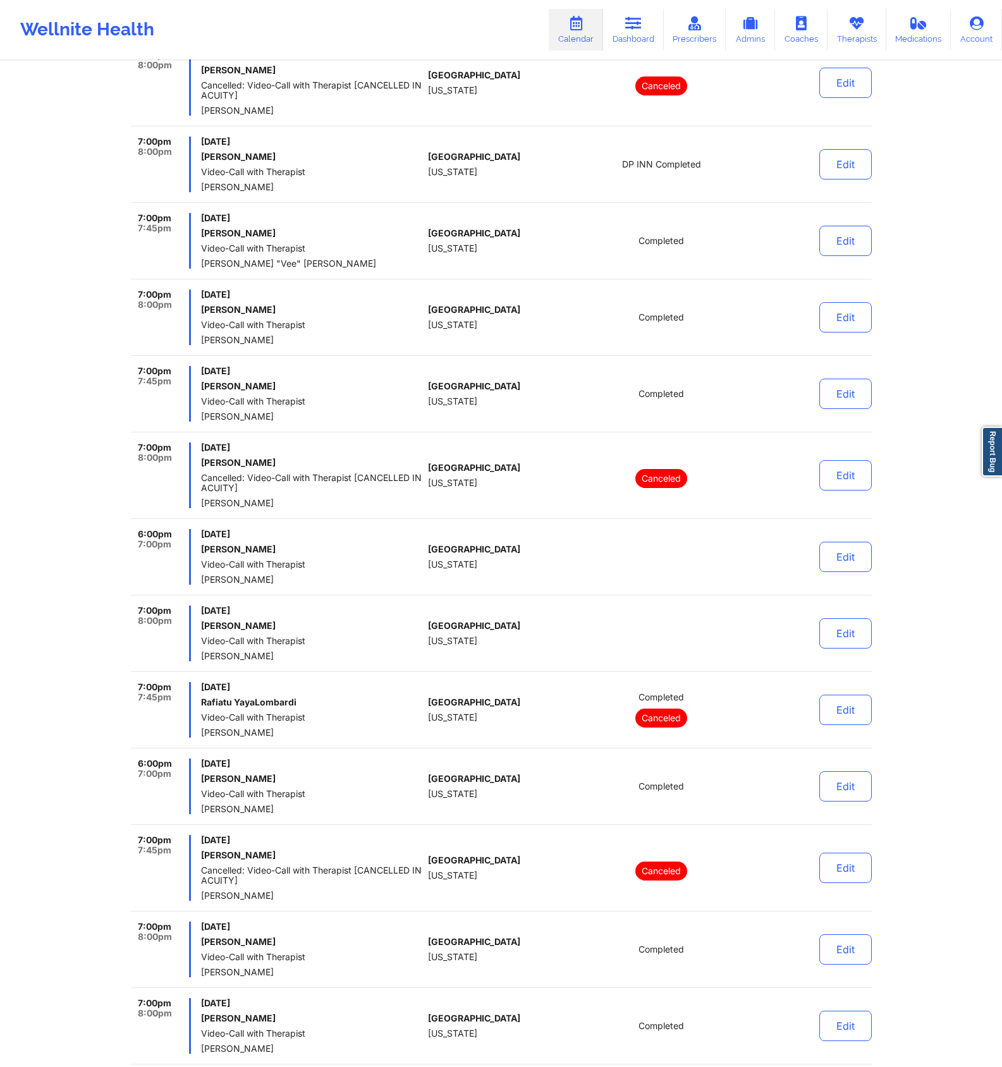
scroll to position [7605, 0]
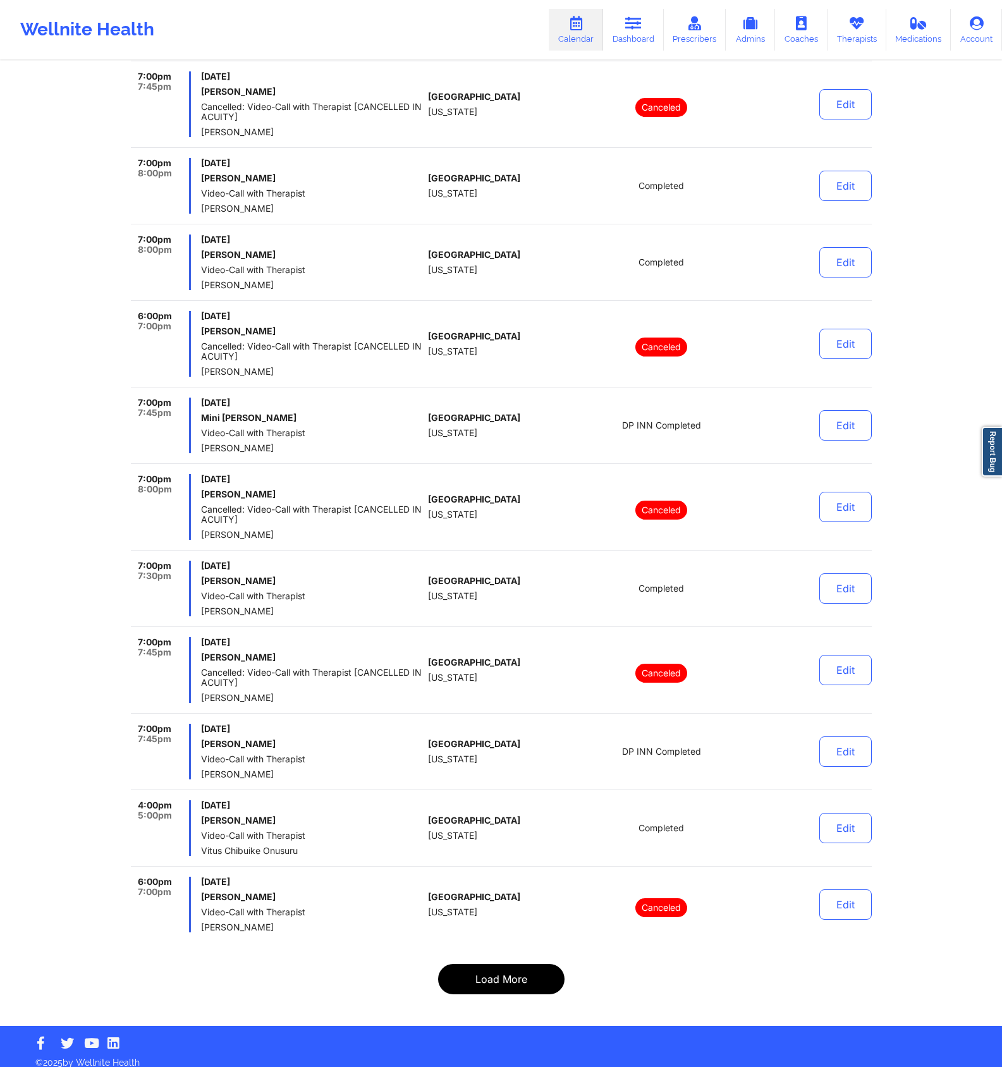
click at [529, 964] on button "Load More" at bounding box center [501, 979] width 126 height 30
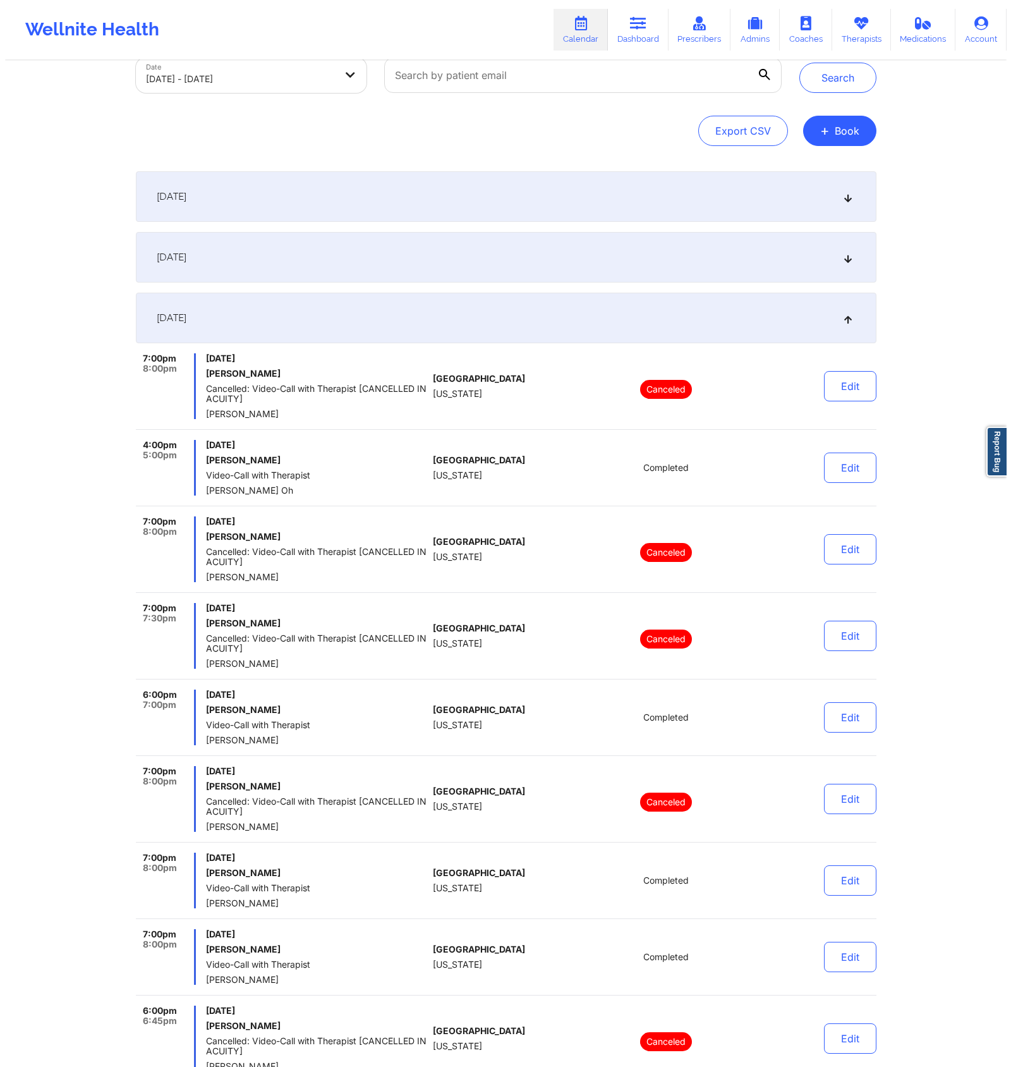
scroll to position [0, 0]
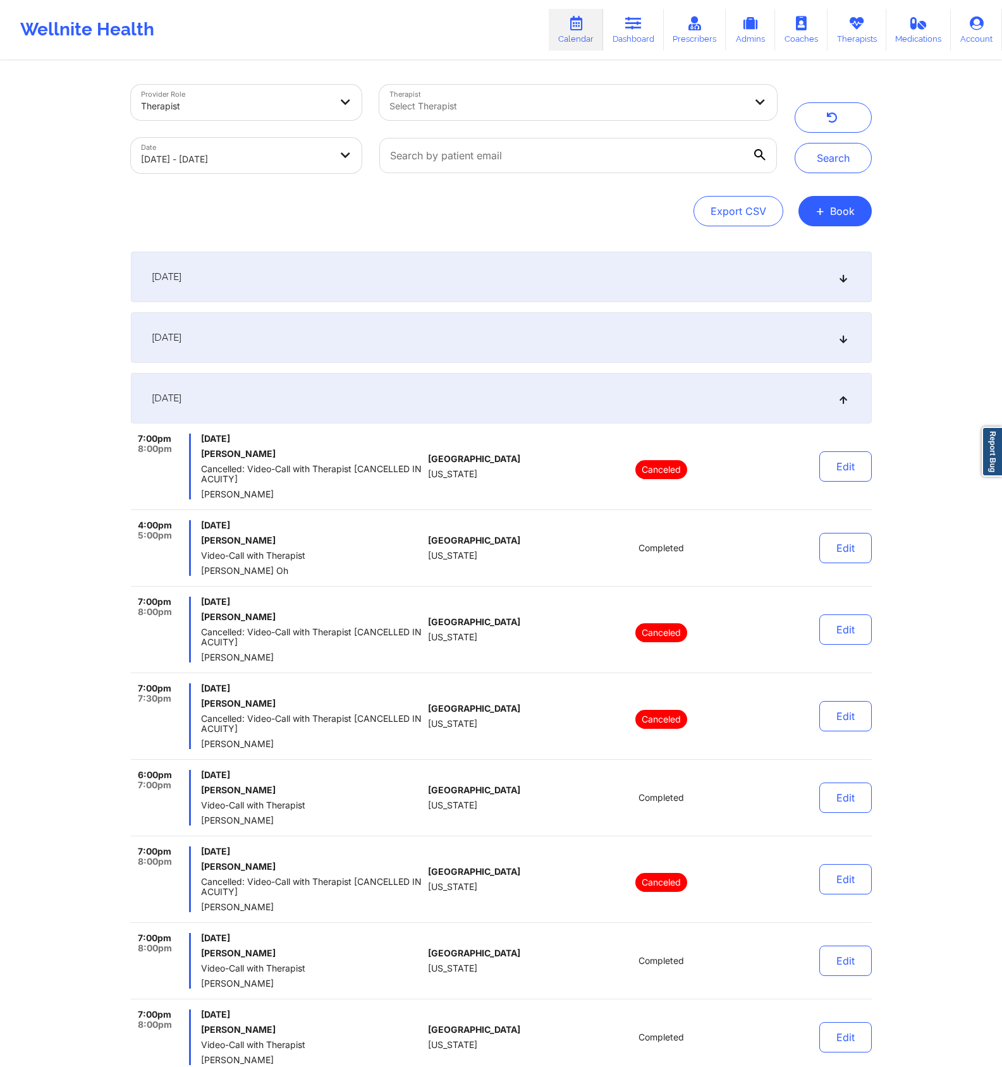
click at [659, 392] on div "[DATE]" at bounding box center [501, 398] width 741 height 51
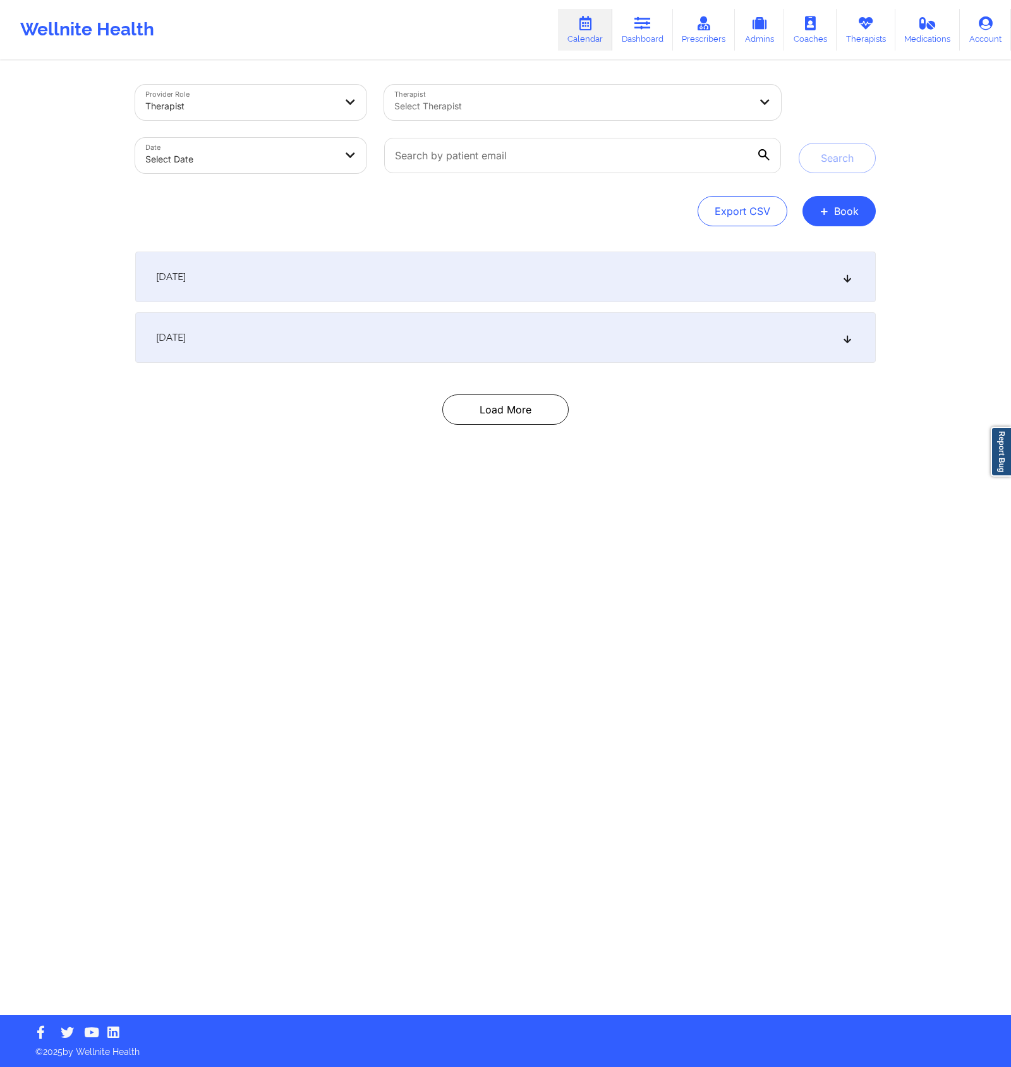
select select "2025-8"
select select "2025-9"
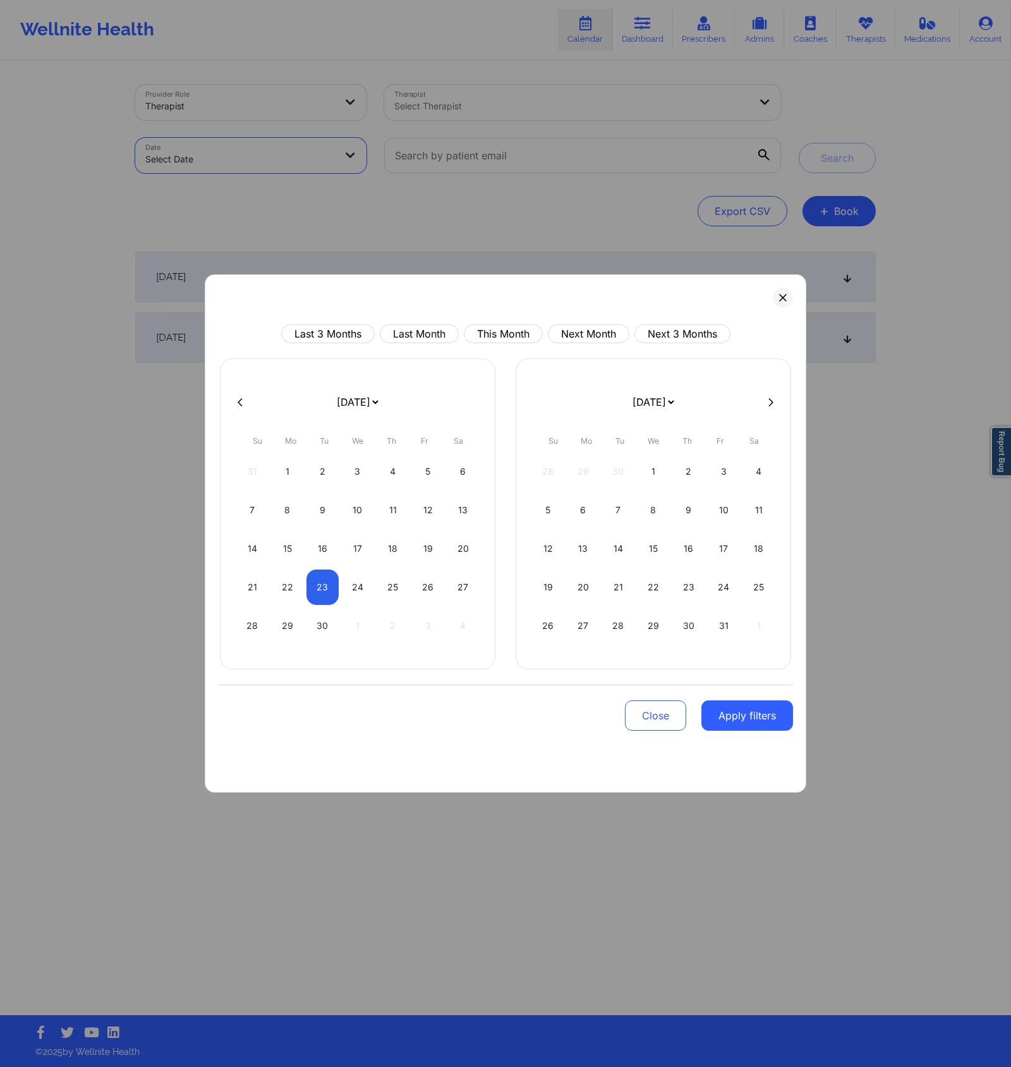
click at [218, 161] on body "Wellnite Health Calendar Dashboard Prescribers Admins Coaches Therapists Medica…" at bounding box center [505, 533] width 1011 height 1067
click at [299, 472] on div "1" at bounding box center [288, 471] width 32 height 35
select select "2025-8"
select select "2025-9"
select select "2025-8"
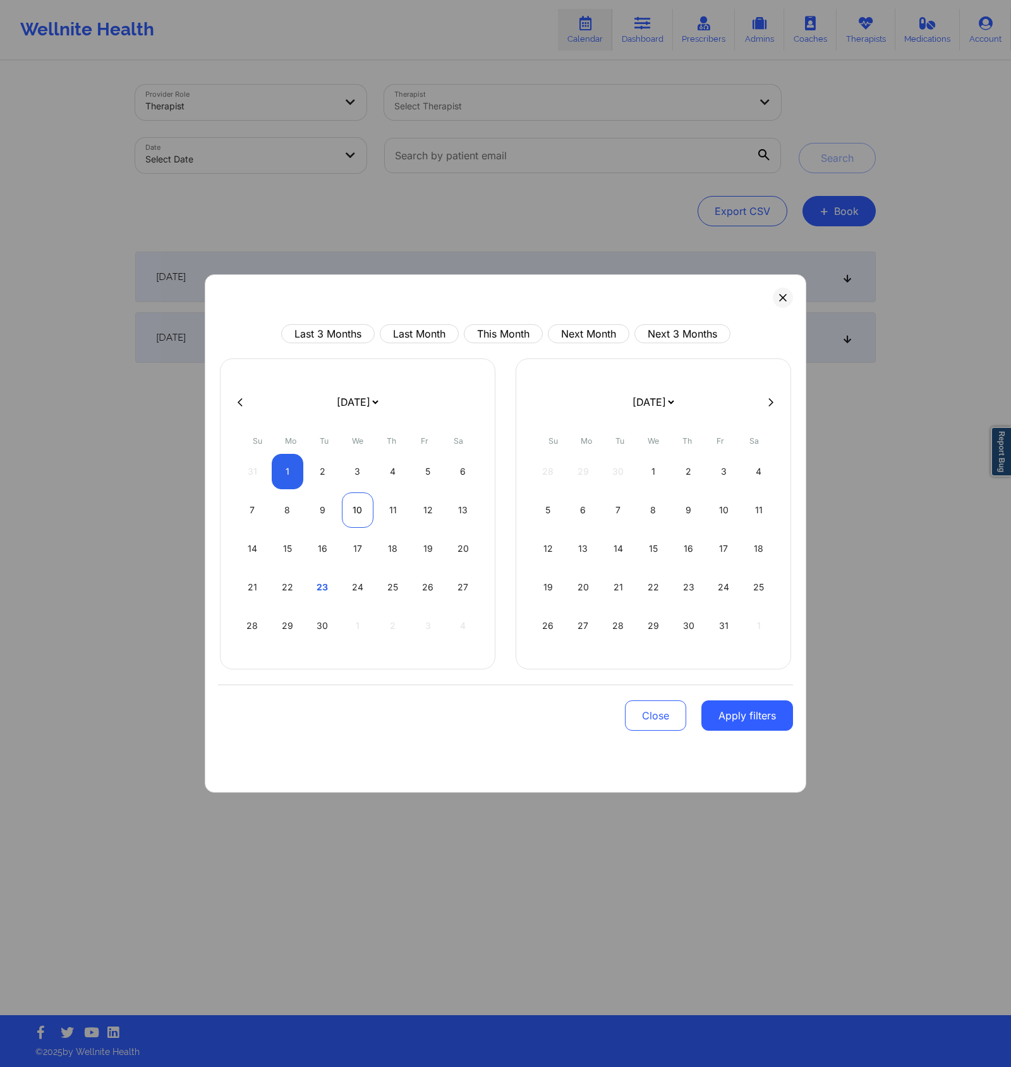
select select "2025-9"
select select "2025-8"
select select "2025-9"
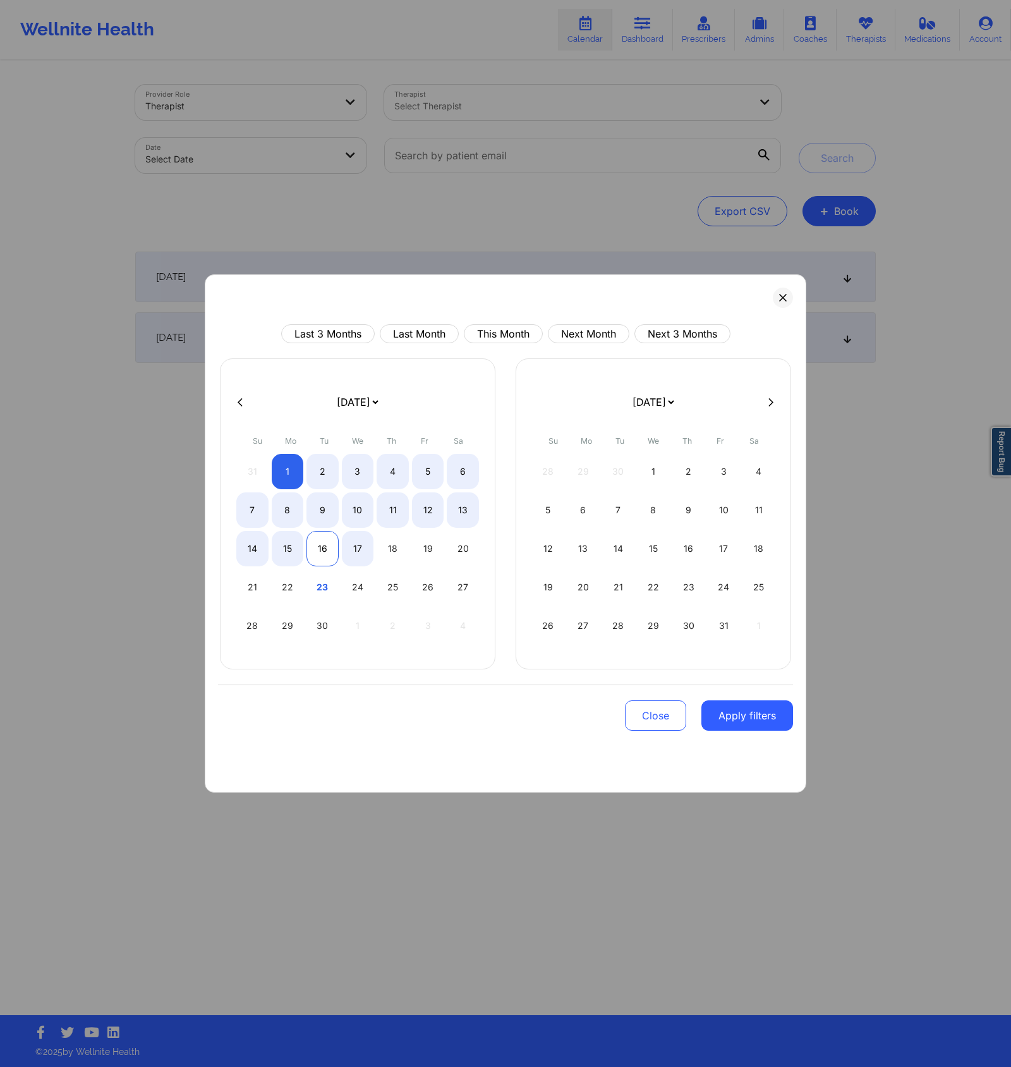
select select "2025-8"
select select "2025-9"
select select "2025-8"
select select "2025-9"
click at [297, 544] on div "15" at bounding box center [288, 548] width 32 height 35
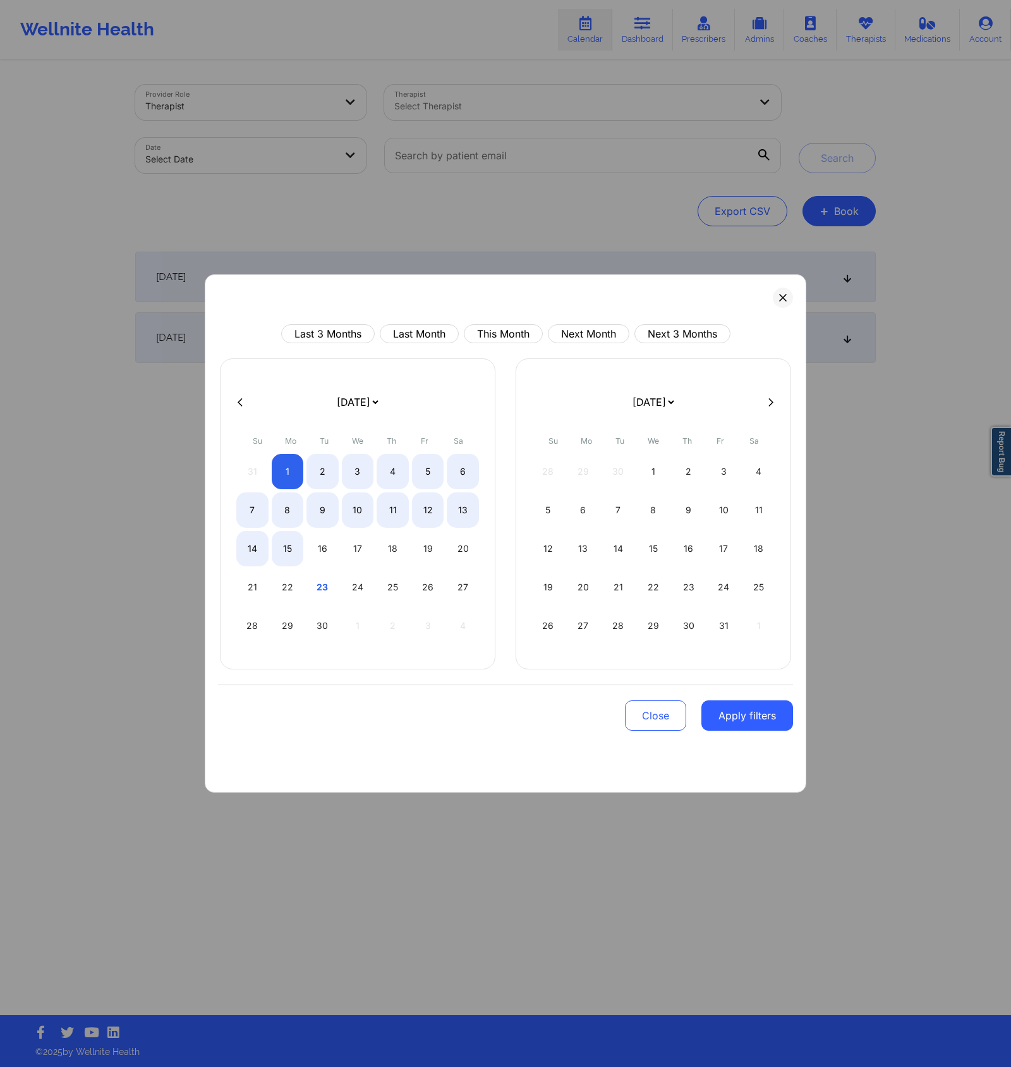
select select "2025-8"
select select "2025-9"
click at [755, 706] on button "Apply filters" at bounding box center [748, 715] width 92 height 30
